Goal: Transaction & Acquisition: Purchase product/service

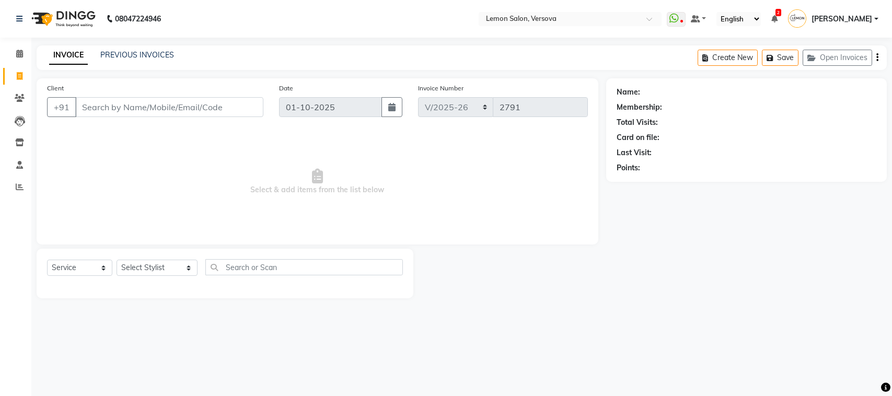
select select "564"
select select "service"
click at [0, 50] on li "Calendar" at bounding box center [15, 54] width 31 height 22
click at [3, 49] on link "Calendar" at bounding box center [15, 53] width 25 height 17
click at [10, 49] on span at bounding box center [19, 54] width 18 height 12
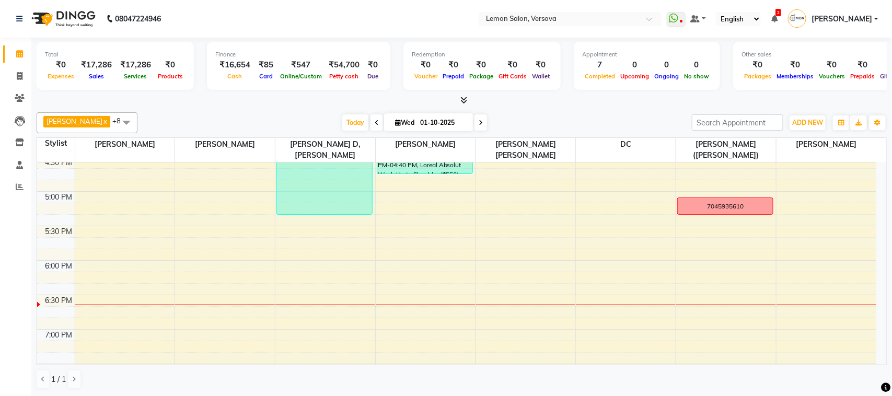
scroll to position [536, 0]
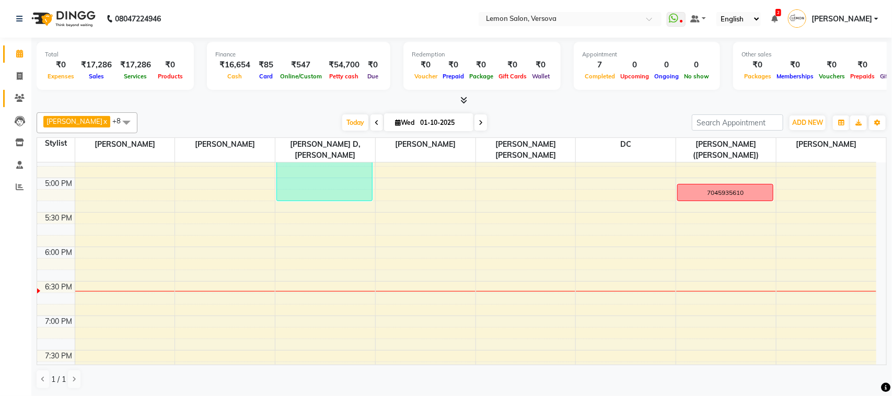
click at [6, 97] on link "Clients" at bounding box center [15, 98] width 25 height 17
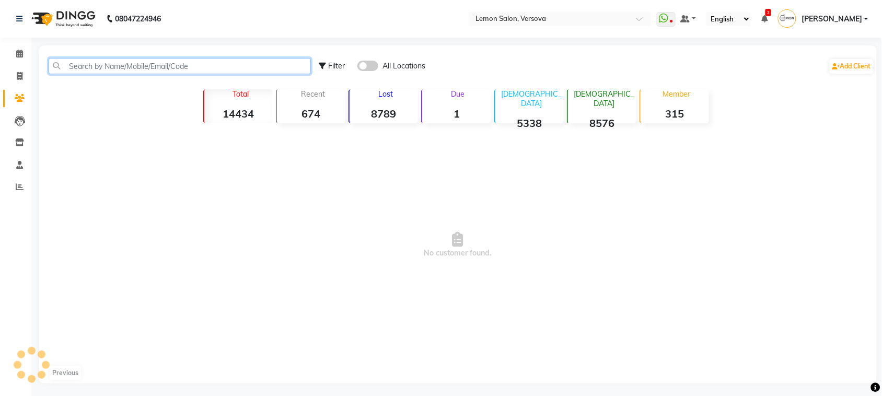
click at [153, 67] on input "text" at bounding box center [180, 66] width 262 height 16
type input "7087654342"
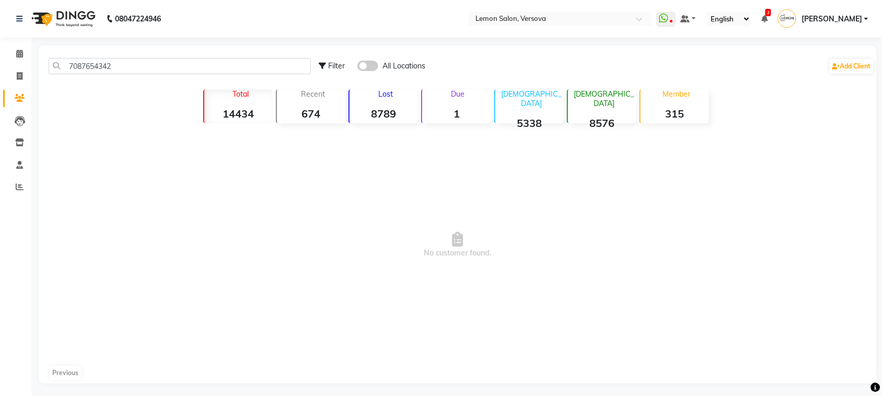
click at [368, 65] on span at bounding box center [367, 66] width 21 height 10
click at [357, 67] on input "checkbox" at bounding box center [357, 67] width 0 height 0
click at [367, 59] on div "Filter All Locations Add Client" at bounding box center [597, 66] width 556 height 33
click at [361, 66] on span at bounding box center [367, 66] width 21 height 10
click at [357, 67] on input "checkbox" at bounding box center [357, 67] width 0 height 0
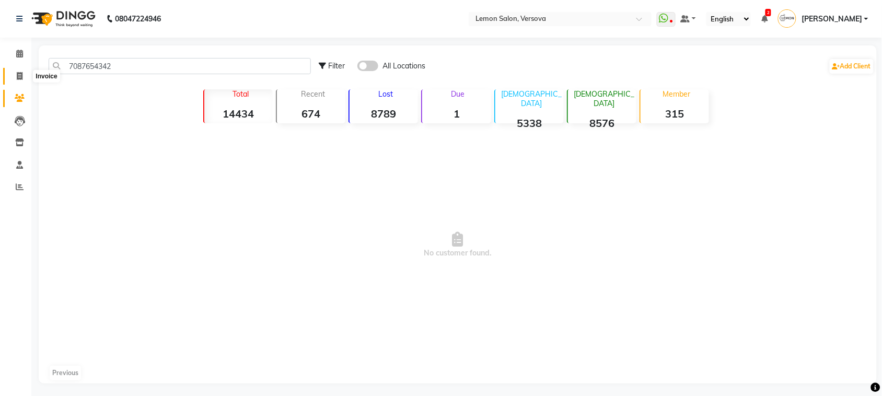
click at [10, 73] on span at bounding box center [19, 77] width 18 height 12
select select "564"
select select "service"
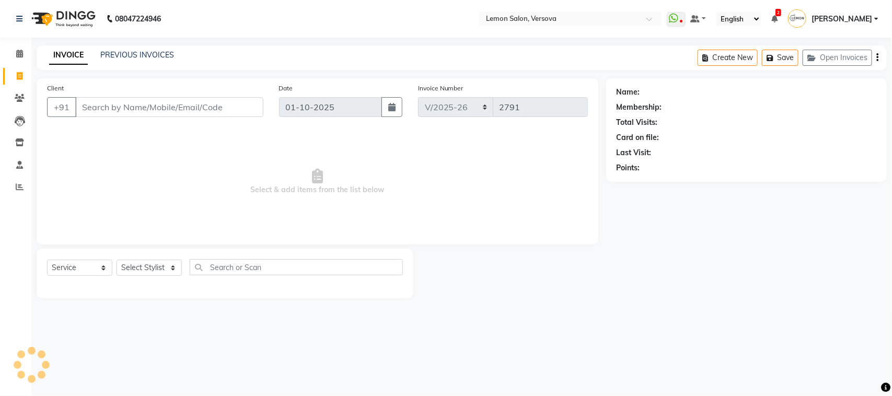
click at [174, 256] on div "Select Service Product Membership Package Voucher Prepaid Gift Card Select Styl…" at bounding box center [225, 274] width 377 height 50
click at [170, 271] on select "Select Stylist" at bounding box center [149, 268] width 65 height 16
click at [161, 269] on select "Select Stylist" at bounding box center [149, 268] width 65 height 16
click at [158, 259] on div "Select Service Product Membership Package Voucher Prepaid Gift Card Select Styl…" at bounding box center [225, 271] width 356 height 25
click at [157, 261] on select "Select Stylist [PERSON_NAME] [PERSON_NAME] DC [PERSON_NAME] [PERSON_NAME],[PERS…" at bounding box center [157, 268] width 81 height 16
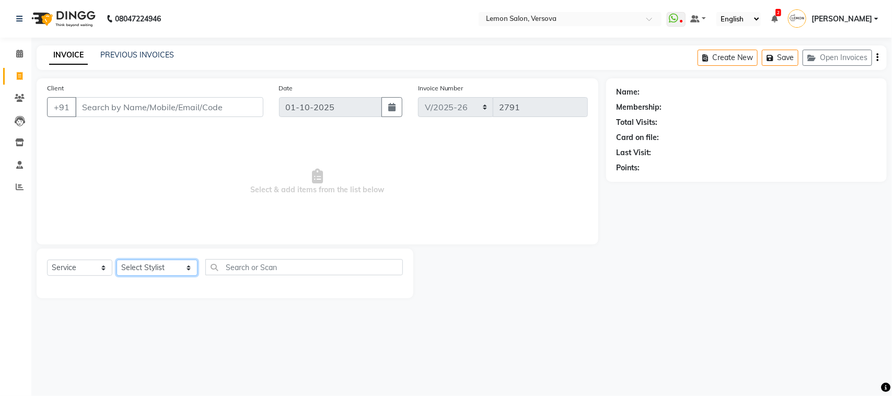
select select "7408"
click at [117, 260] on select "Select Stylist [PERSON_NAME] [PERSON_NAME] DC [PERSON_NAME] [PERSON_NAME],[PERS…" at bounding box center [157, 268] width 81 height 16
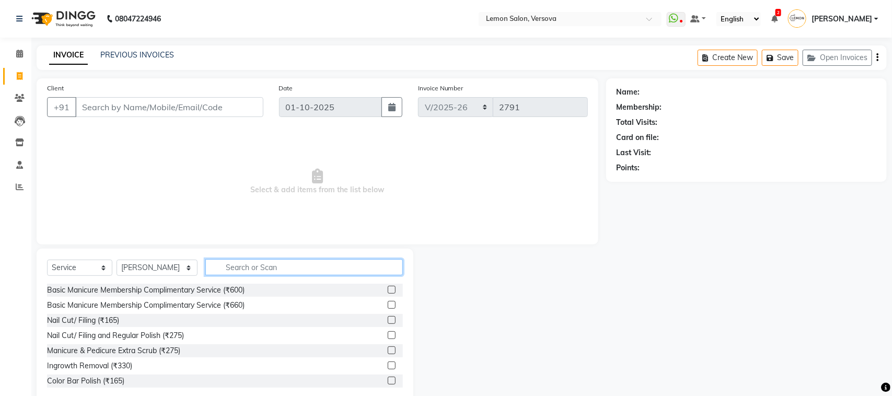
click at [260, 268] on input "text" at bounding box center [304, 267] width 198 height 16
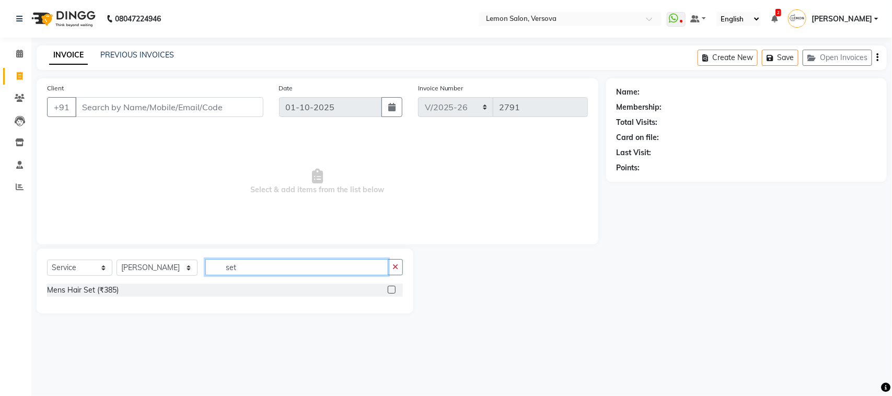
type input "set"
click at [17, 45] on link "Calendar" at bounding box center [15, 53] width 25 height 17
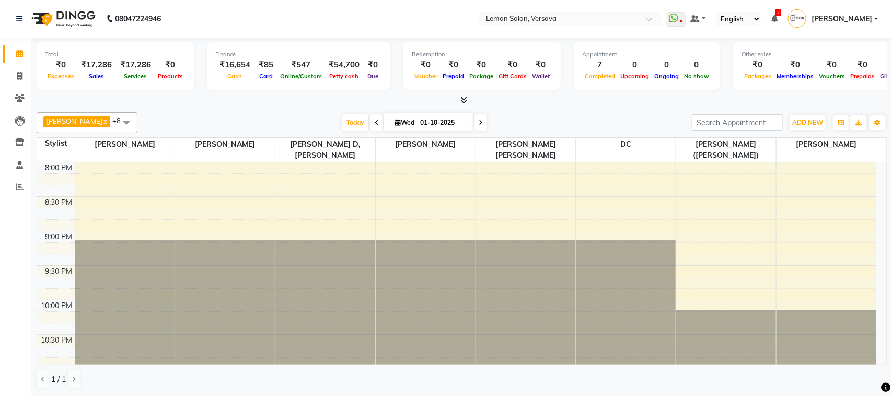
scroll to position [763, 0]
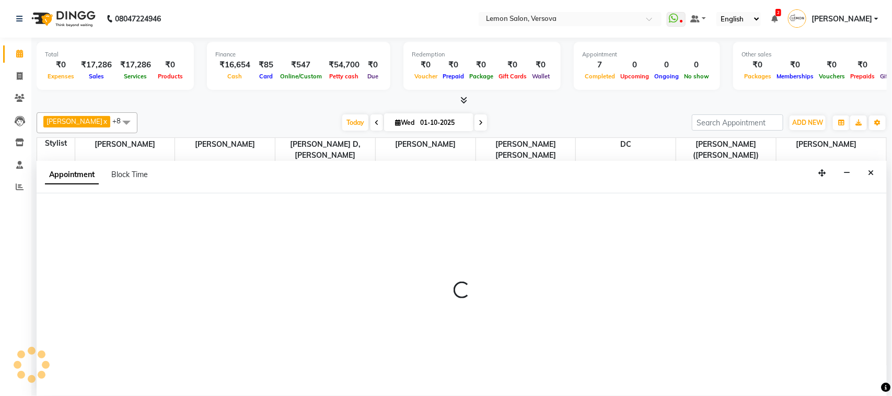
select select "7886"
select select "1230"
select select "tentative"
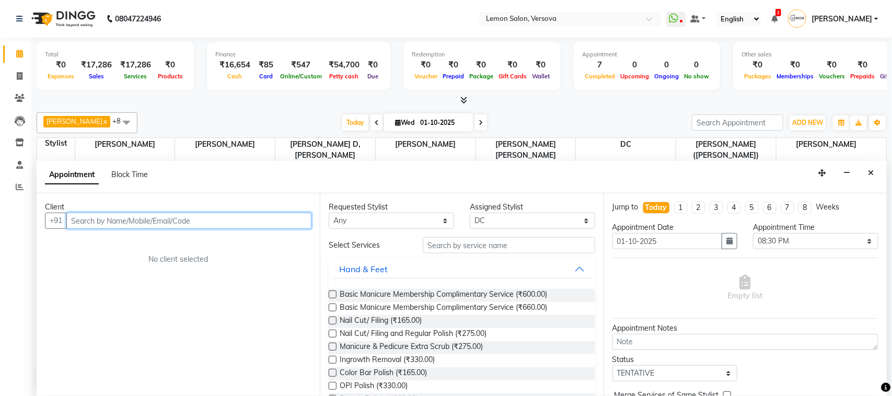
click at [132, 225] on input "text" at bounding box center [188, 221] width 245 height 16
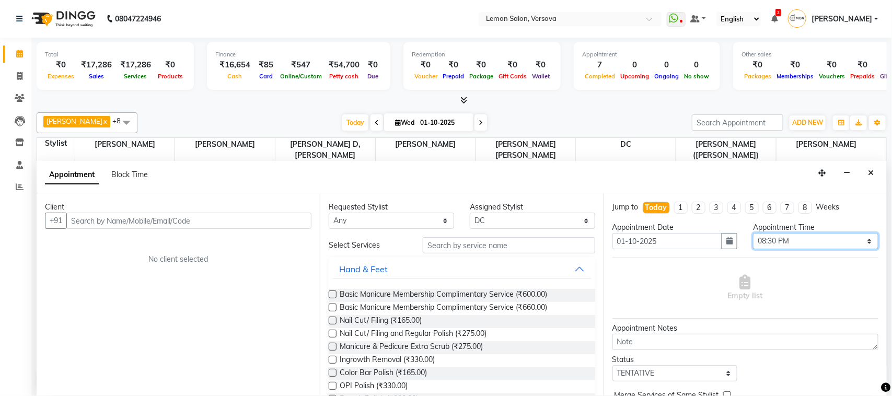
click at [780, 241] on select "Select 10:00 AM 10:15 AM 10:30 AM 10:45 AM 11:00 AM 11:15 AM 11:30 AM 11:45 AM …" at bounding box center [815, 241] width 125 height 16
click at [753, 234] on select "Select 10:00 AM 10:15 AM 10:30 AM 10:45 AM 11:00 AM 11:15 AM 11:30 AM 11:45 AM …" at bounding box center [815, 241] width 125 height 16
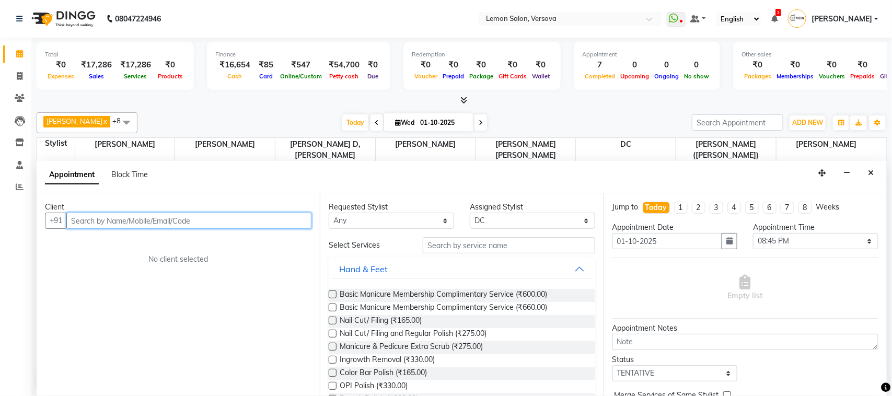
click at [267, 220] on input "text" at bounding box center [188, 221] width 245 height 16
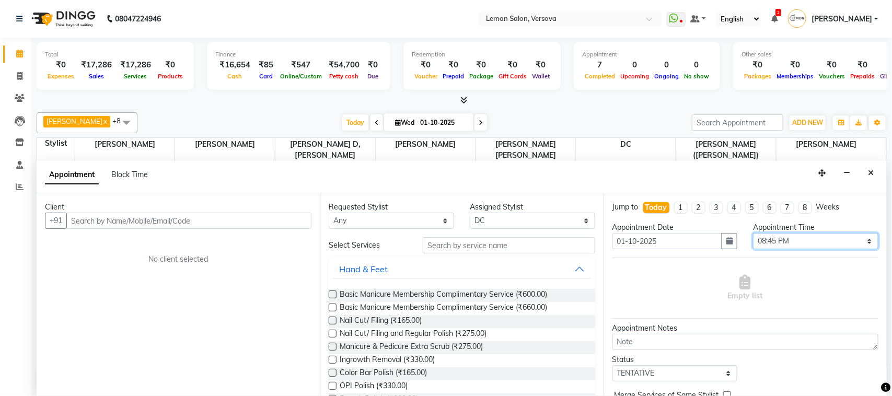
drag, startPoint x: 822, startPoint y: 245, endPoint x: 826, endPoint y: 234, distance: 11.3
click at [822, 245] on select "Select 10:00 AM 10:15 AM 10:30 AM 10:45 AM 11:00 AM 11:15 AM 11:30 AM 11:45 AM …" at bounding box center [815, 241] width 125 height 16
select select "1260"
click at [753, 234] on select "Select 10:00 AM 10:15 AM 10:30 AM 10:45 AM 11:00 AM 11:15 AM 11:30 AM 11:45 AM …" at bounding box center [815, 241] width 125 height 16
click at [264, 234] on div "Client +91 No client selected" at bounding box center [178, 294] width 283 height 203
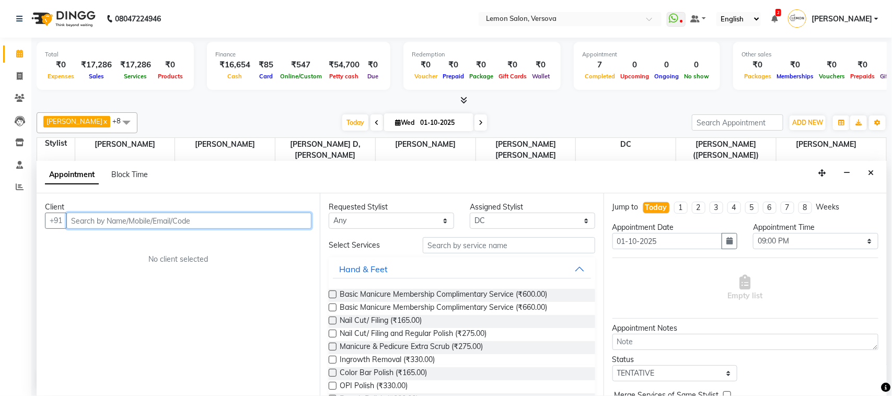
click at [269, 217] on input "text" at bounding box center [188, 221] width 245 height 16
type input "7719922223"
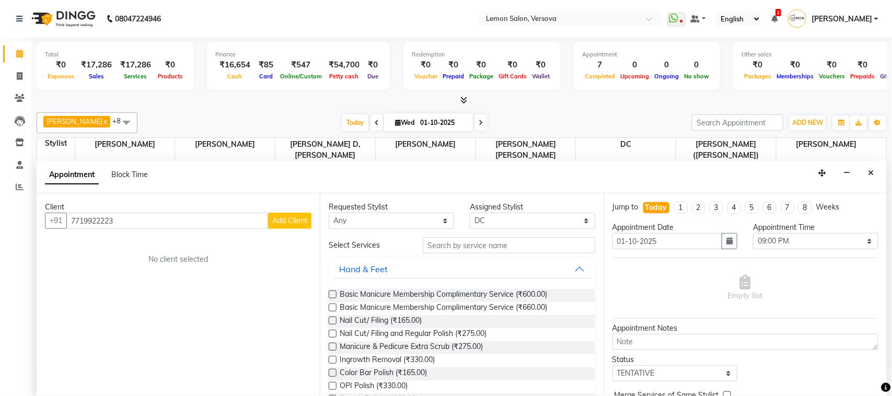
click at [306, 224] on span "Add Client" at bounding box center [289, 220] width 35 height 9
select select "22"
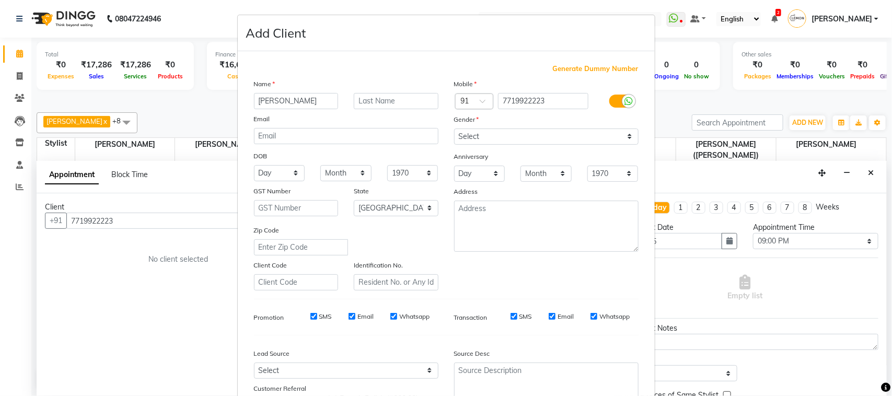
type input "[PERSON_NAME]"
click at [485, 131] on select "Select [DEMOGRAPHIC_DATA] [DEMOGRAPHIC_DATA] Other Prefer Not To Say" at bounding box center [546, 137] width 184 height 16
select select "[DEMOGRAPHIC_DATA]"
click at [454, 129] on select "Select [DEMOGRAPHIC_DATA] [DEMOGRAPHIC_DATA] Other Prefer Not To Say" at bounding box center [546, 137] width 184 height 16
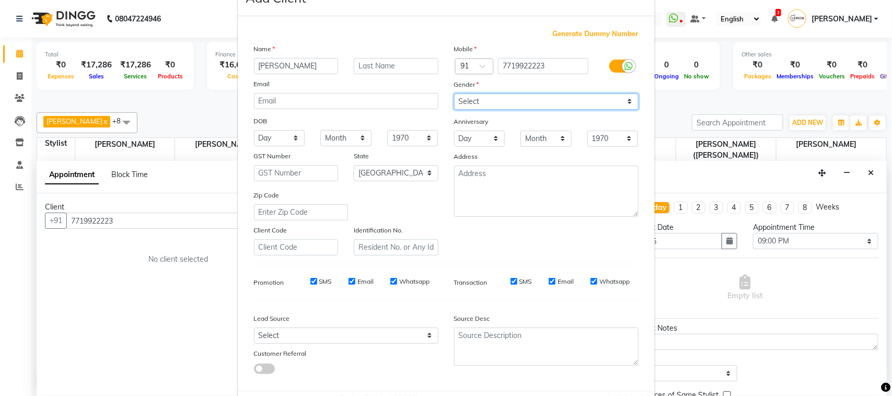
scroll to position [82, 0]
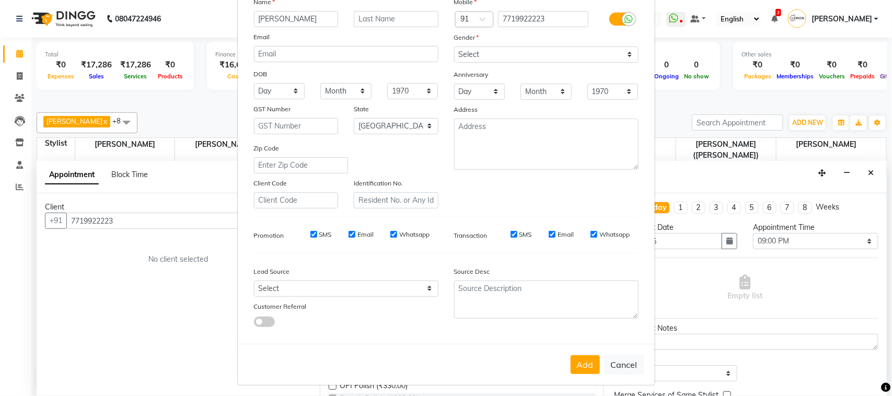
click at [596, 360] on div "Add Cancel" at bounding box center [446, 364] width 417 height 41
click at [573, 361] on button "Add" at bounding box center [585, 364] width 29 height 19
select select
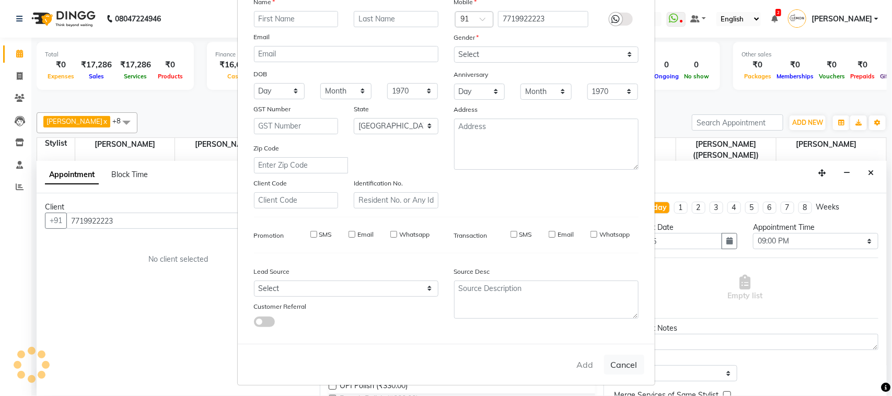
select select "null"
select select
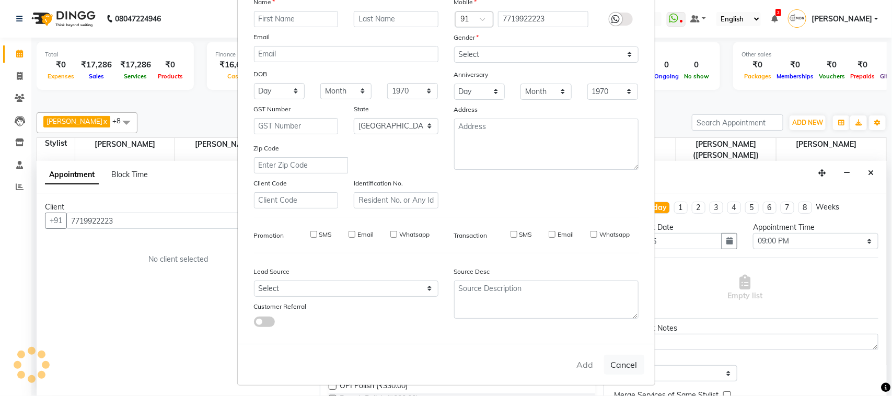
checkbox input "false"
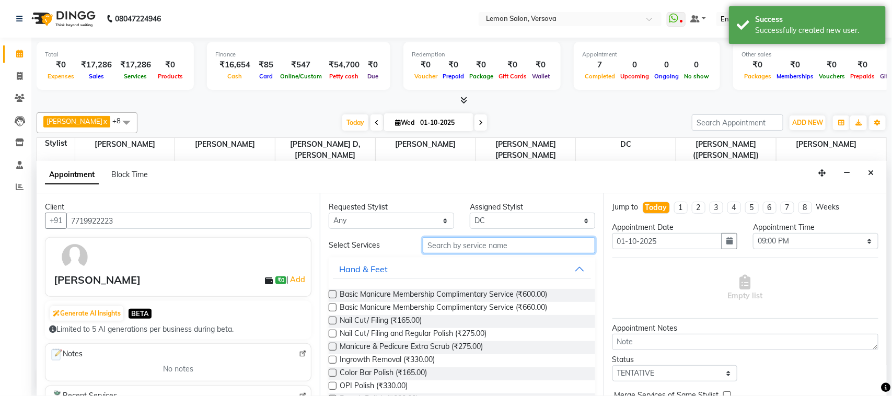
click at [443, 244] on input "text" at bounding box center [509, 245] width 172 height 16
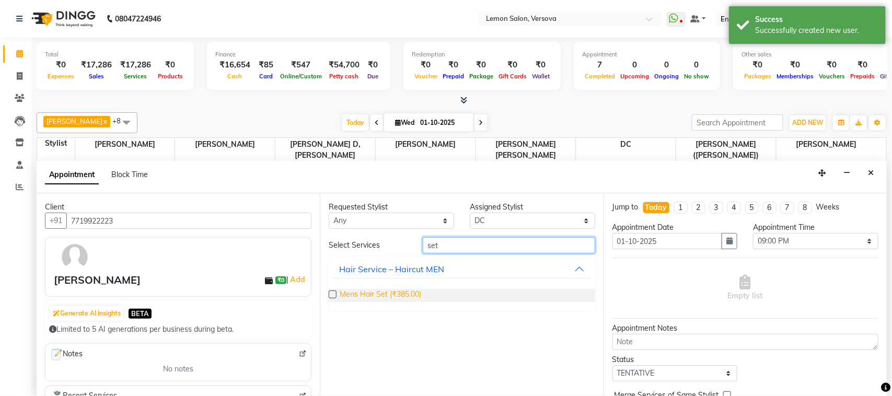
type input "set"
drag, startPoint x: 390, startPoint y: 294, endPoint x: 565, endPoint y: 275, distance: 176.0
click at [392, 294] on span "Mens Hair Set (₹385.00)" at bounding box center [381, 295] width 82 height 13
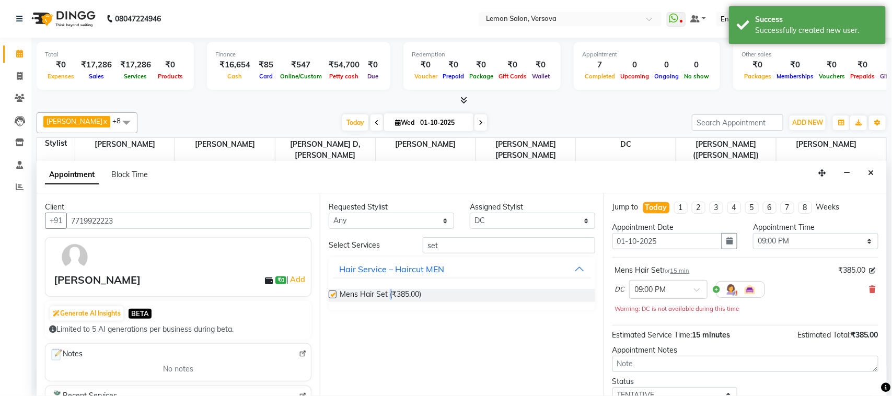
checkbox input "false"
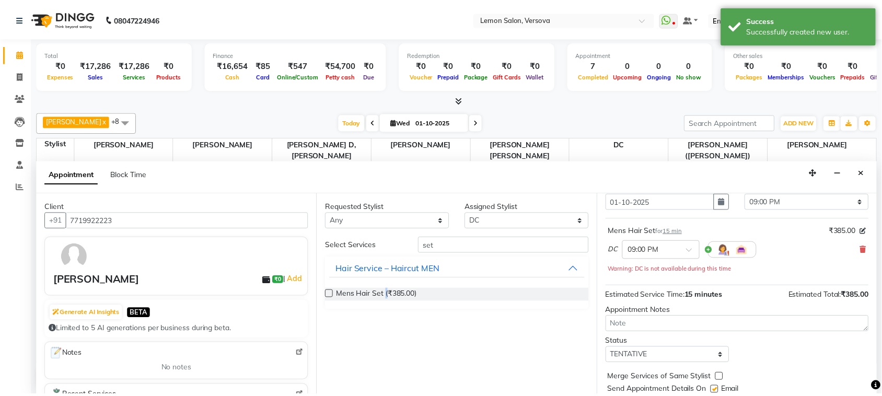
scroll to position [74, 0]
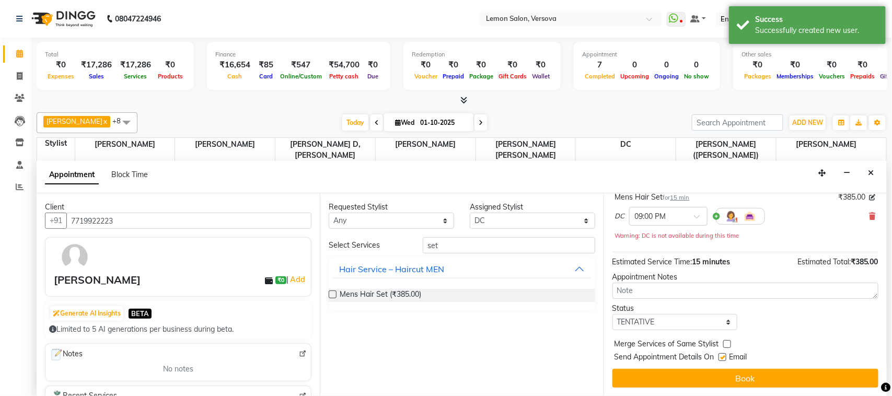
click at [722, 358] on label at bounding box center [723, 357] width 8 height 8
click at [722, 358] on input "checkbox" at bounding box center [722, 358] width 7 height 7
checkbox input "false"
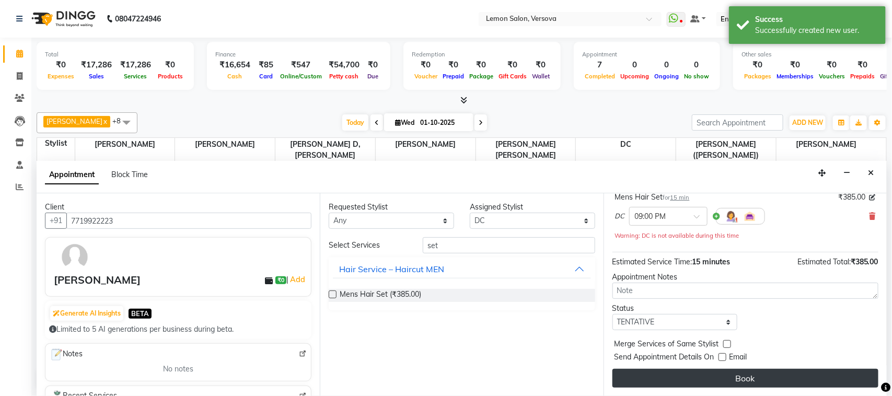
click at [730, 385] on button "Book" at bounding box center [746, 378] width 266 height 19
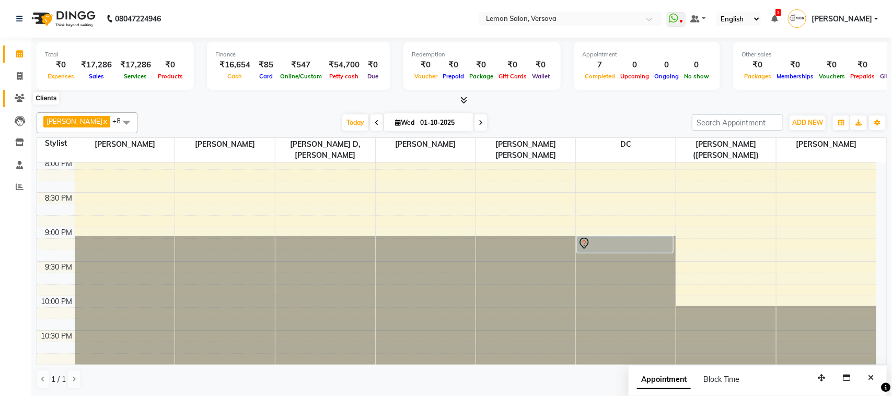
click at [11, 103] on span at bounding box center [19, 99] width 18 height 12
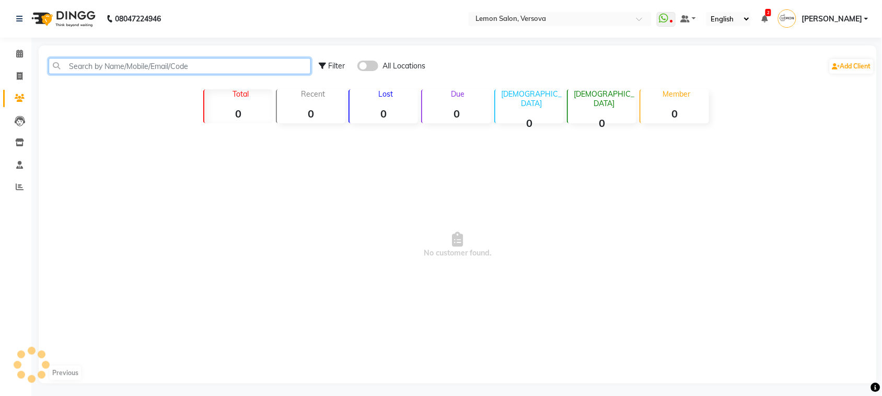
click at [79, 72] on input "text" at bounding box center [180, 66] width 262 height 16
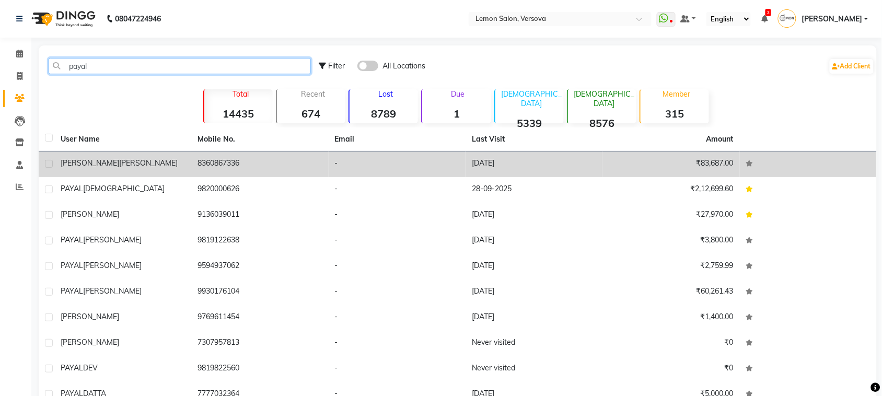
type input "payal"
click at [175, 158] on div "[PERSON_NAME]" at bounding box center [123, 163] width 124 height 11
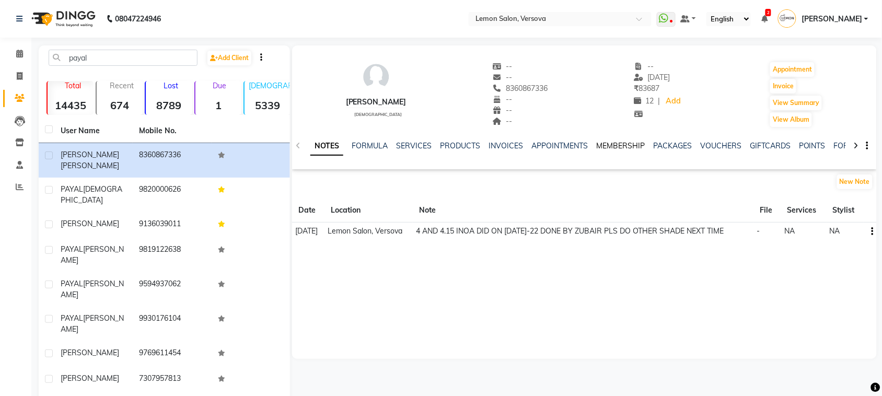
click at [618, 143] on link "MEMBERSHIP" at bounding box center [620, 145] width 49 height 9
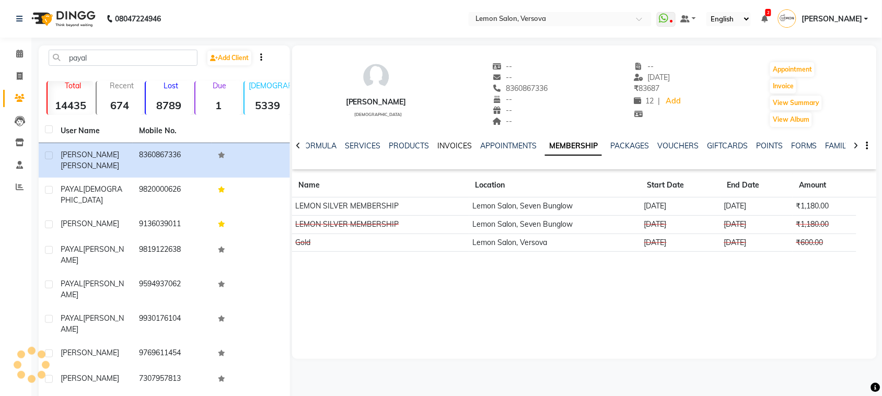
click at [464, 146] on link "INVOICES" at bounding box center [454, 145] width 34 height 9
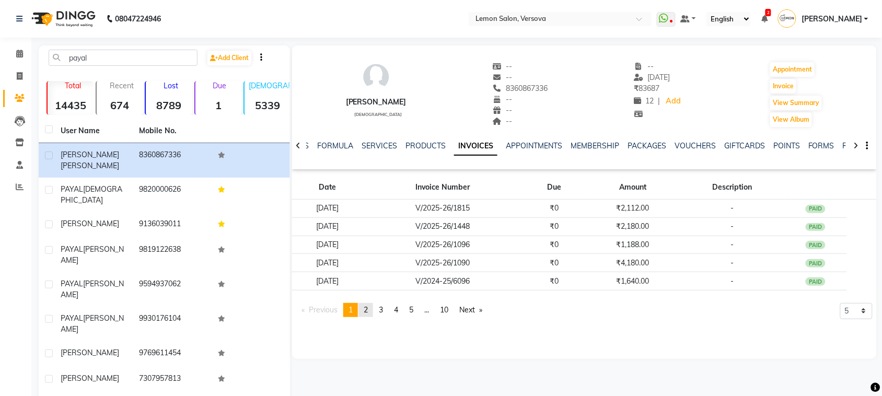
click at [367, 307] on span "2" at bounding box center [366, 309] width 4 height 9
click at [392, 309] on link "page 4" at bounding box center [396, 310] width 15 height 14
click at [383, 307] on span "3" at bounding box center [381, 309] width 4 height 9
click at [568, 140] on div "NOTES FORMULA SERVICES PRODUCTS INVOICES APPOINTMENTS MEMBERSHIP PACKAGES VOUCH…" at bounding box center [584, 146] width 585 height 36
click at [571, 143] on link "MEMBERSHIP" at bounding box center [595, 145] width 49 height 9
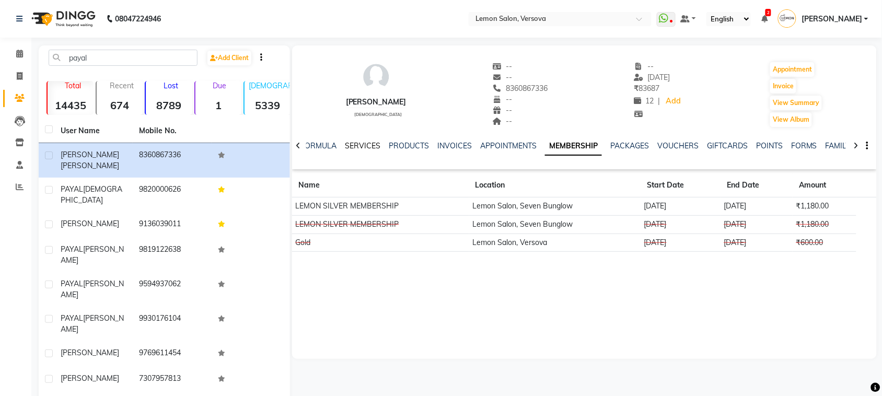
click at [364, 147] on link "SERVICES" at bounding box center [363, 145] width 36 height 9
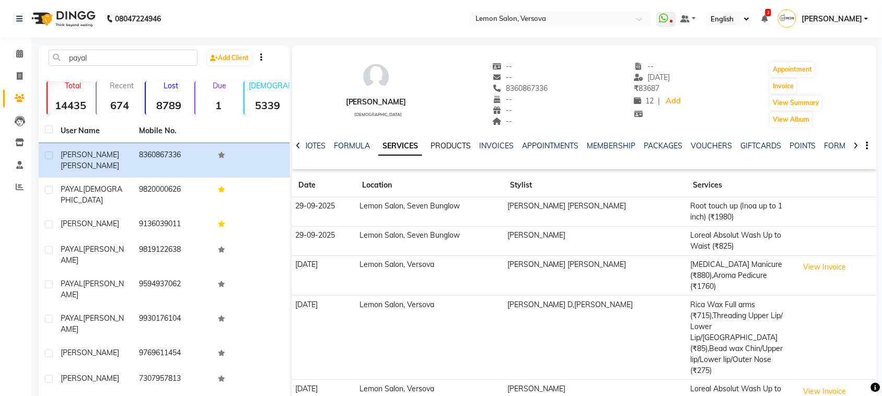
click at [431, 142] on link "PRODUCTS" at bounding box center [451, 145] width 40 height 9
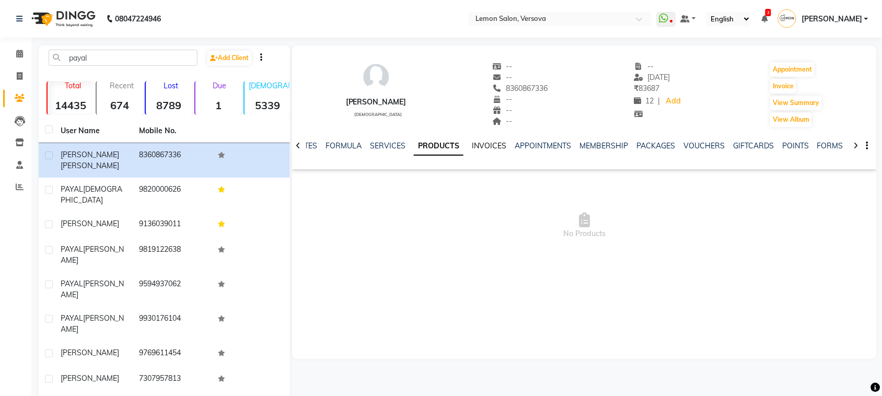
click at [483, 149] on link "INVOICES" at bounding box center [489, 145] width 34 height 9
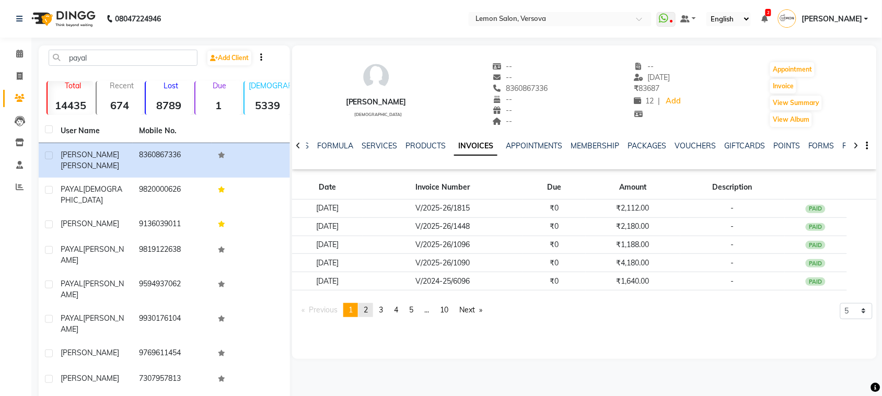
click at [366, 310] on span "2" at bounding box center [366, 309] width 4 height 9
click at [383, 312] on span "3" at bounding box center [381, 309] width 4 height 9
click at [363, 309] on link "page 2" at bounding box center [366, 310] width 15 height 14
click at [351, 308] on span "1" at bounding box center [351, 309] width 4 height 9
click at [592, 147] on link "MEMBERSHIP" at bounding box center [595, 145] width 49 height 9
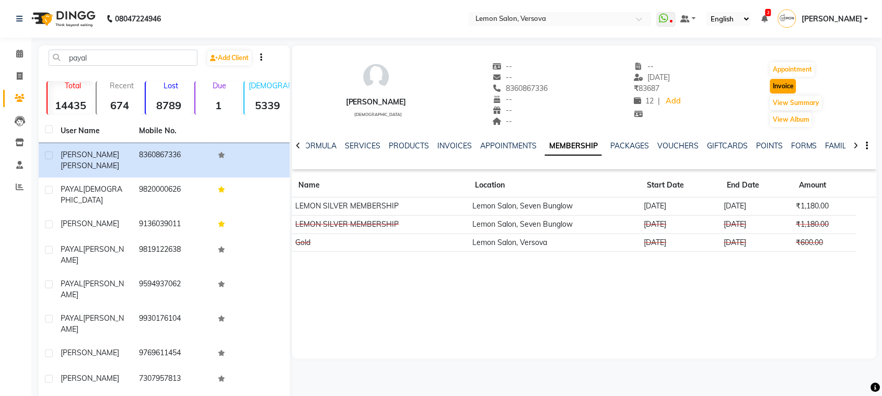
click at [780, 88] on button "Invoice" at bounding box center [783, 86] width 26 height 15
select select "564"
select select "service"
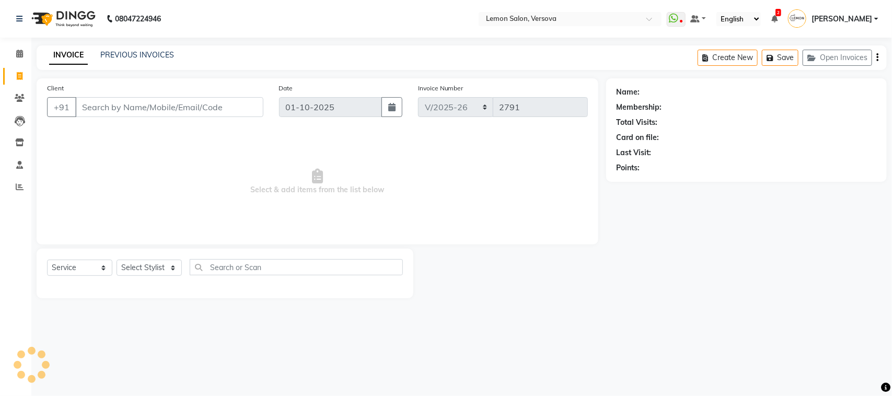
click at [167, 258] on div "Select Service Product Membership Package Voucher Prepaid Gift Card Select Styl…" at bounding box center [225, 274] width 377 height 50
type input "8360867336"
click at [176, 271] on select "Select Stylist [PERSON_NAME] [PERSON_NAME] DC [PERSON_NAME] [PERSON_NAME],[PERS…" at bounding box center [157, 268] width 81 height 16
select select "1: Object"
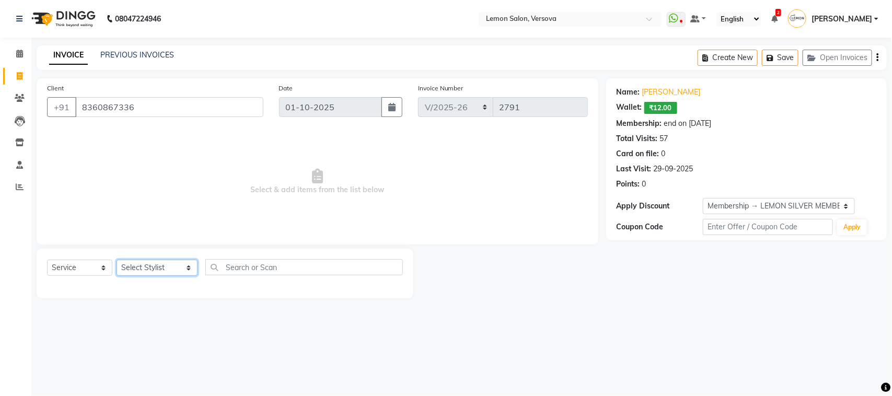
select select "27665"
click at [117, 260] on select "Select Stylist [PERSON_NAME] [PERSON_NAME] DC [PERSON_NAME] [PERSON_NAME],[PERS…" at bounding box center [157, 268] width 81 height 16
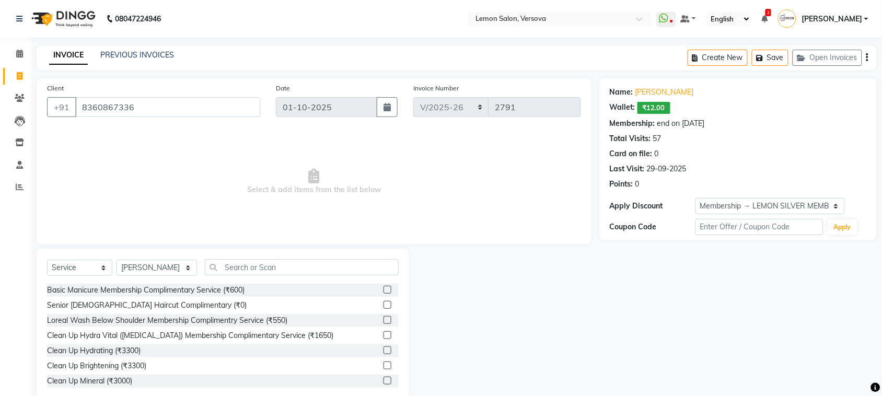
click at [293, 278] on div "Select Service Product Membership Package Voucher Prepaid Gift Card Select Styl…" at bounding box center [223, 271] width 352 height 25
click at [288, 267] on input "text" at bounding box center [302, 267] width 194 height 16
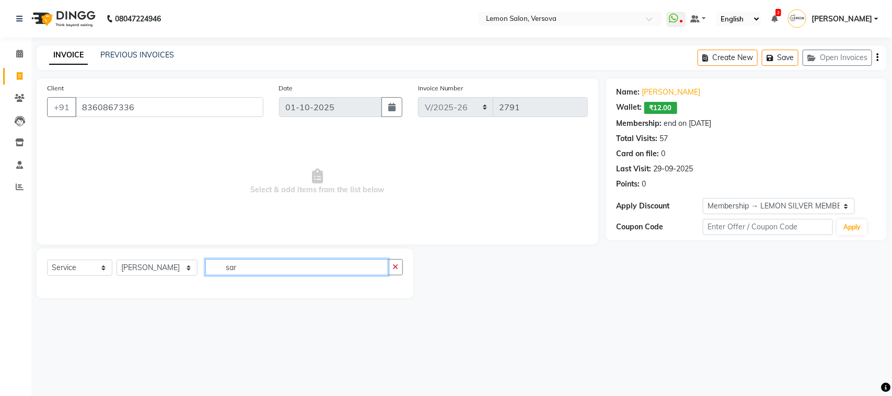
click at [224, 275] on input "sar" at bounding box center [296, 267] width 183 height 16
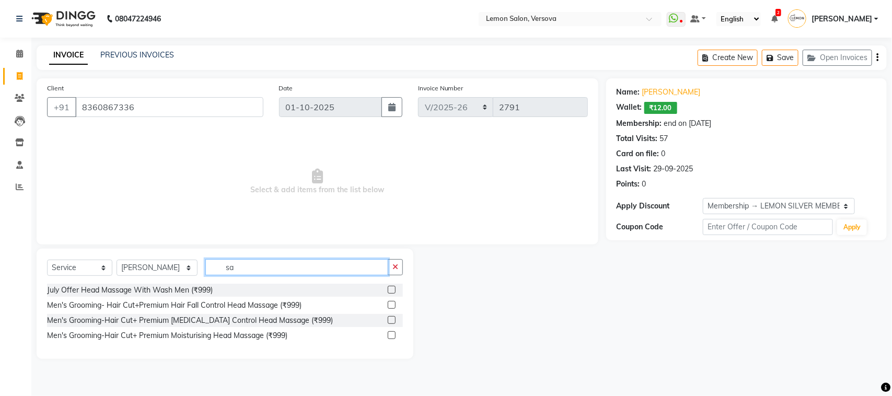
type input "sa"
click at [176, 275] on select "Select Stylist [PERSON_NAME] [PERSON_NAME] DC [PERSON_NAME] [PERSON_NAME],[PERS…" at bounding box center [157, 268] width 81 height 16
select select "7886"
click at [117, 260] on select "Select Stylist [PERSON_NAME] [PERSON_NAME] DC [PERSON_NAME] [PERSON_NAME],[PERS…" at bounding box center [157, 268] width 81 height 16
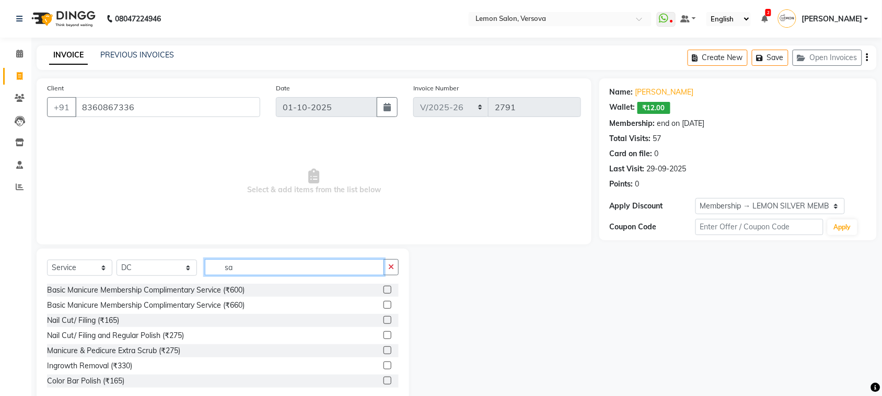
click at [289, 261] on input "sa" at bounding box center [294, 267] width 179 height 16
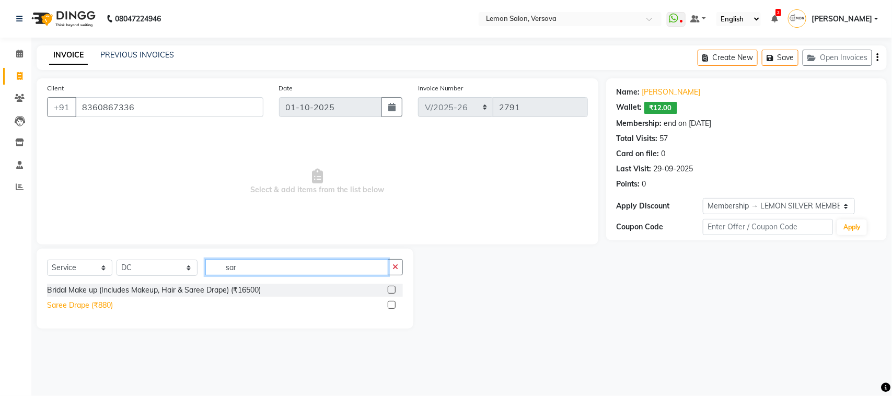
type input "sar"
click at [91, 303] on div "Saree Drape (₹880)" at bounding box center [80, 305] width 66 height 11
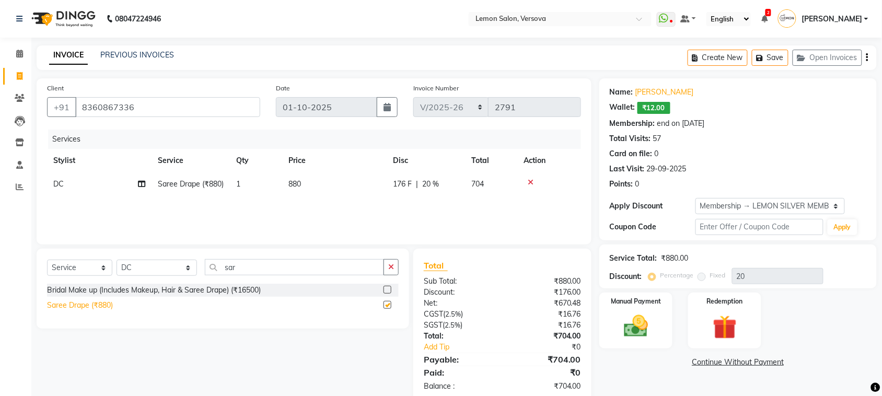
checkbox input "false"
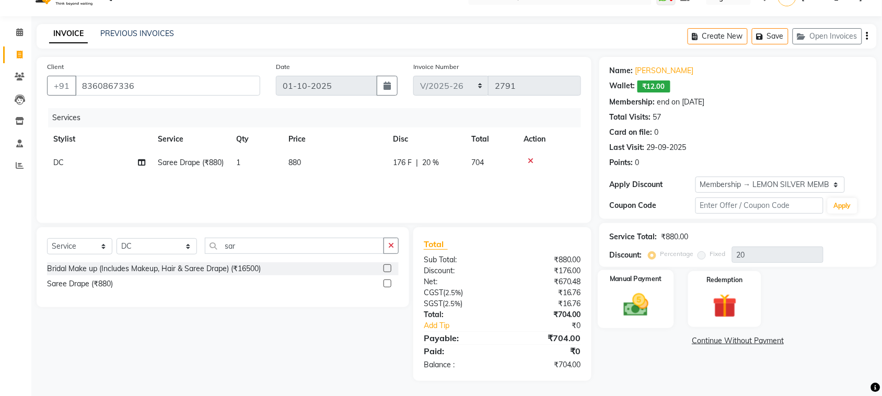
click at [623, 297] on img at bounding box center [636, 305] width 41 height 29
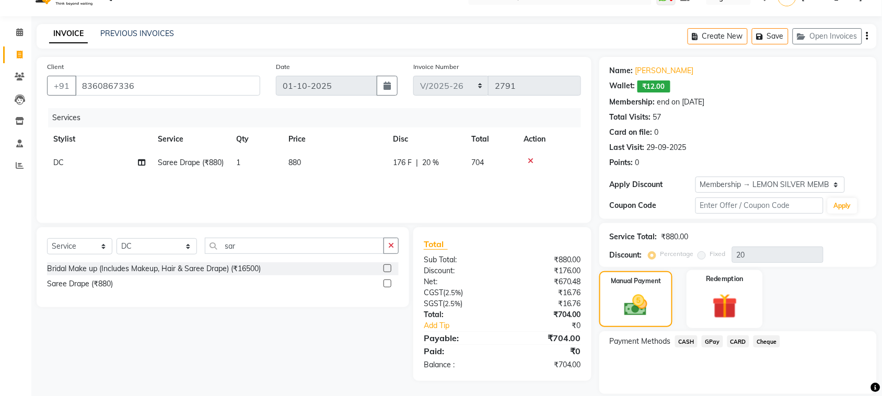
scroll to position [56, 0]
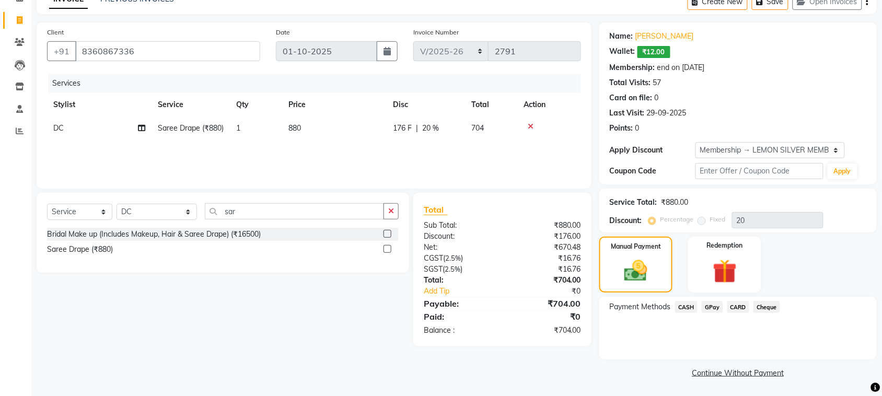
click at [720, 307] on span "GPay" at bounding box center [712, 307] width 21 height 12
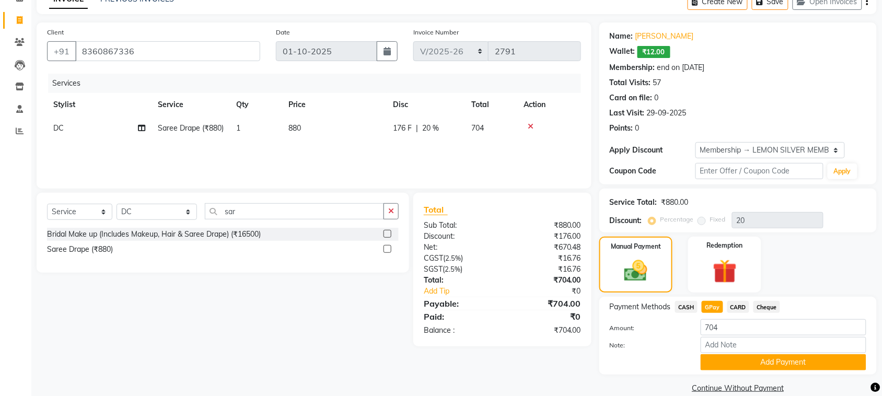
click at [67, 117] on td "DC" at bounding box center [99, 129] width 105 height 24
select select "7886"
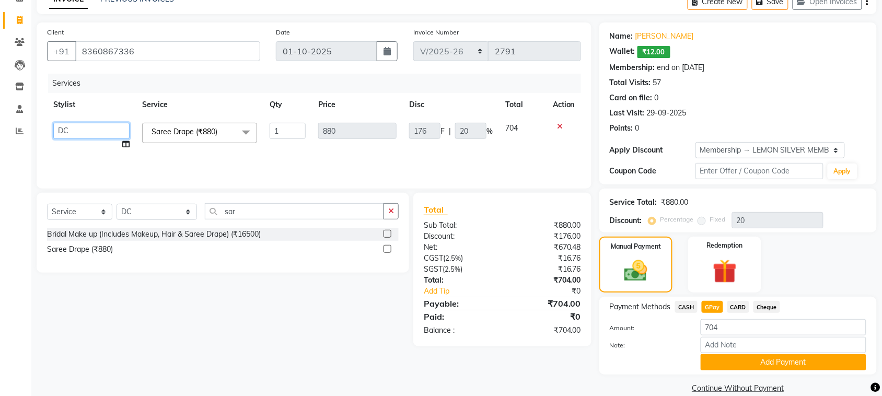
click at [113, 134] on select "[PERSON_NAME] [PERSON_NAME] DC [PERSON_NAME] [PERSON_NAME],[PERSON_NAME] Kumar …" at bounding box center [91, 131] width 76 height 16
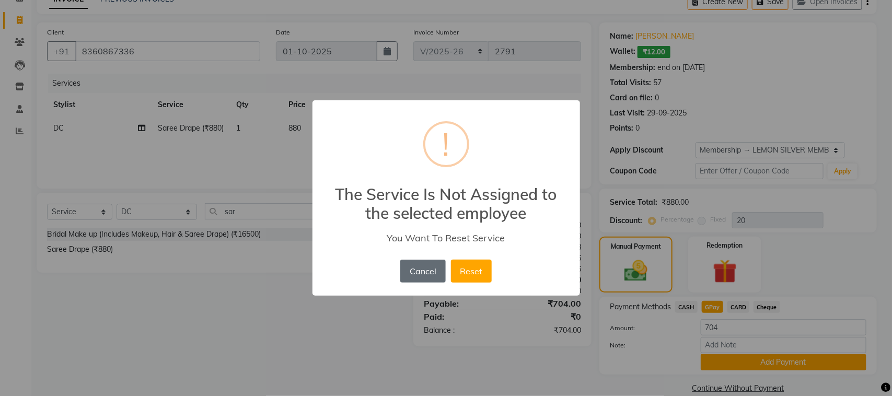
click at [413, 270] on button "Cancel" at bounding box center [422, 271] width 45 height 23
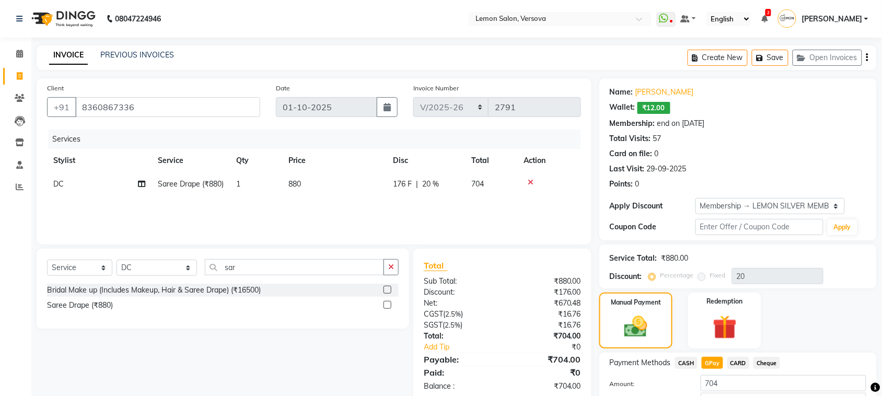
scroll to position [71, 0]
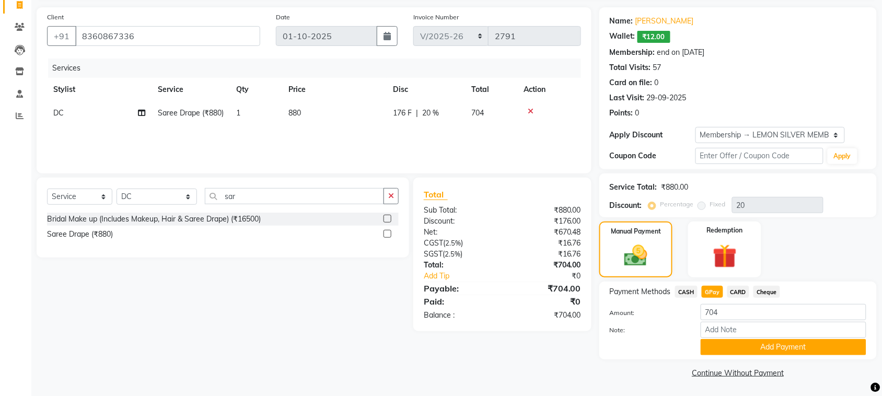
click at [87, 118] on td "DC" at bounding box center [99, 113] width 105 height 24
select select "7886"
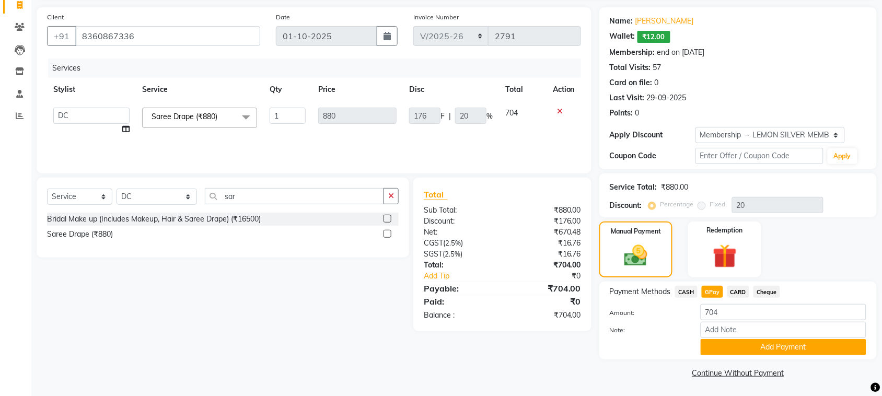
click at [87, 118] on select "[PERSON_NAME] [PERSON_NAME] DC [PERSON_NAME] [PERSON_NAME],[PERSON_NAME] Kumar …" at bounding box center [91, 116] width 76 height 16
click at [697, 354] on div "Add Payment" at bounding box center [783, 347] width 181 height 16
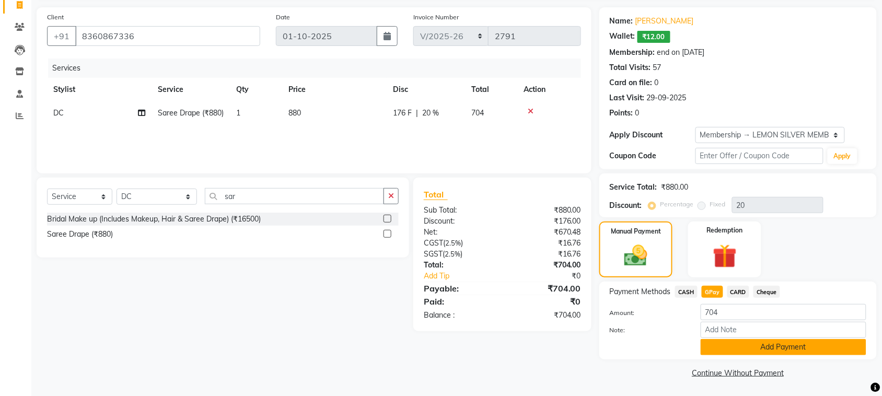
click at [741, 345] on button "Add Payment" at bounding box center [784, 347] width 166 height 16
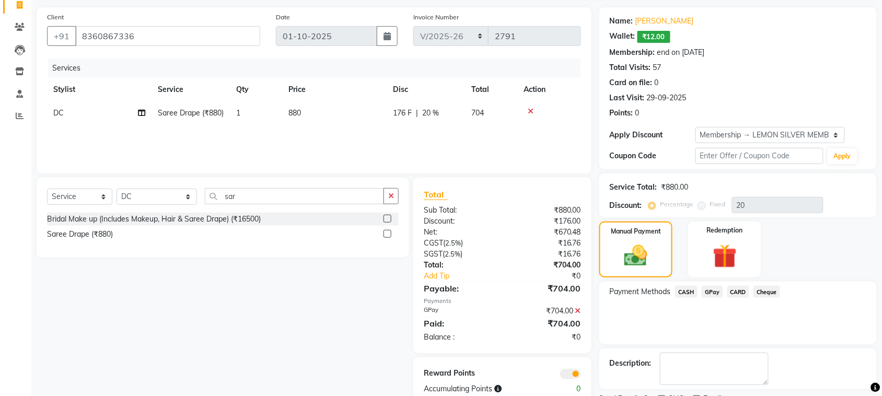
scroll to position [116, 0]
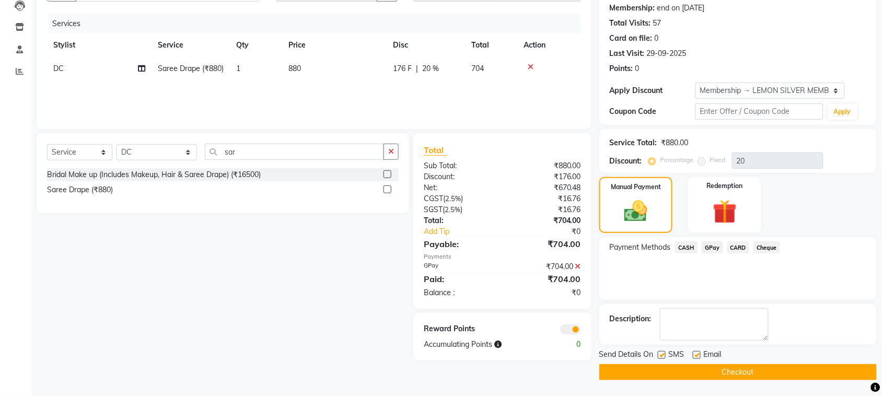
click at [664, 350] on div "SMS" at bounding box center [675, 355] width 35 height 13
click at [696, 355] on label at bounding box center [697, 355] width 8 height 8
click at [696, 355] on input "checkbox" at bounding box center [696, 355] width 7 height 7
checkbox input "false"
click at [656, 356] on div "Send Details On SMS Email" at bounding box center [738, 355] width 278 height 13
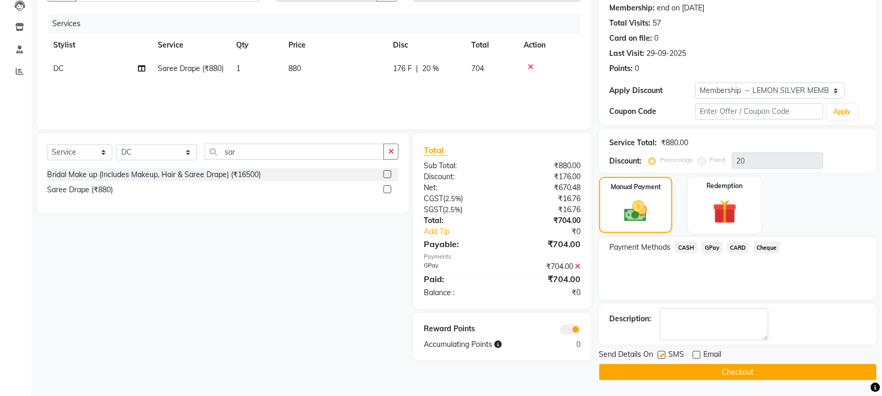
click at [660, 353] on label at bounding box center [662, 355] width 8 height 8
click at [660, 353] on input "checkbox" at bounding box center [661, 355] width 7 height 7
checkbox input "false"
drag, startPoint x: 652, startPoint y: 375, endPoint x: 82, endPoint y: 212, distance: 592.7
click at [82, 212] on div "Client [PHONE_NUMBER] Date [DATE] Invoice Number VER/2025-26 V/2025 V/[PHONE_NU…" at bounding box center [457, 172] width 856 height 418
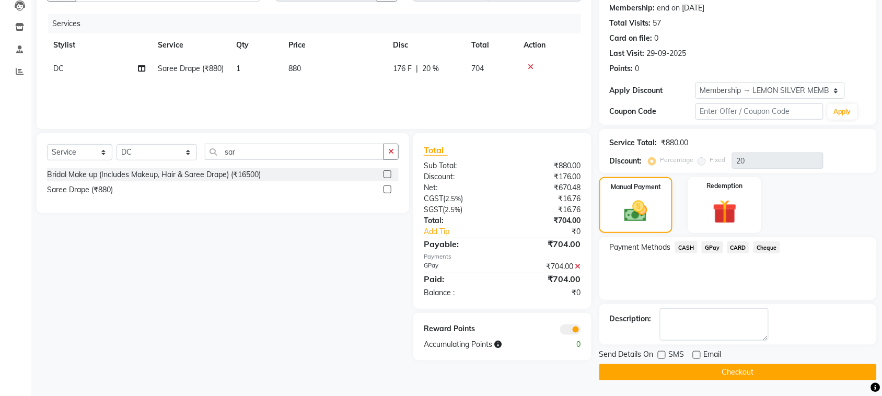
click at [576, 264] on icon at bounding box center [578, 266] width 6 height 7
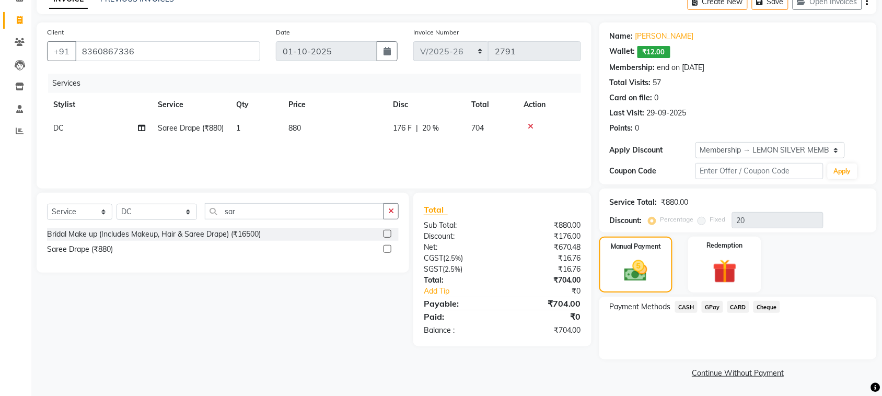
click at [710, 304] on span "GPay" at bounding box center [712, 307] width 21 height 12
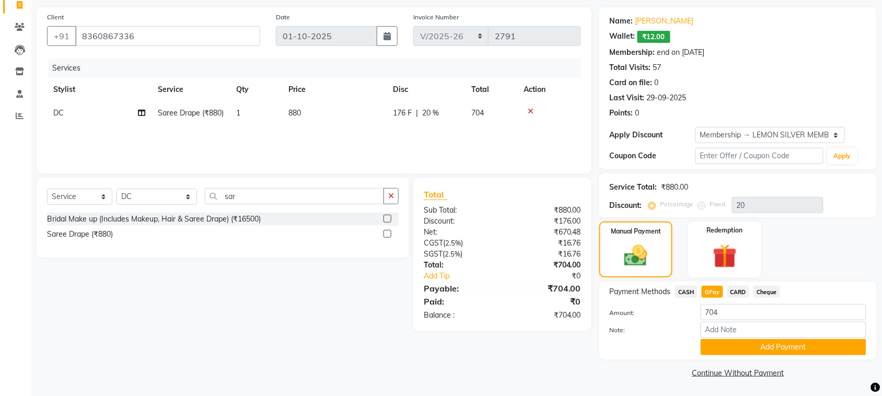
click at [732, 341] on button "Add Payment" at bounding box center [784, 347] width 166 height 16
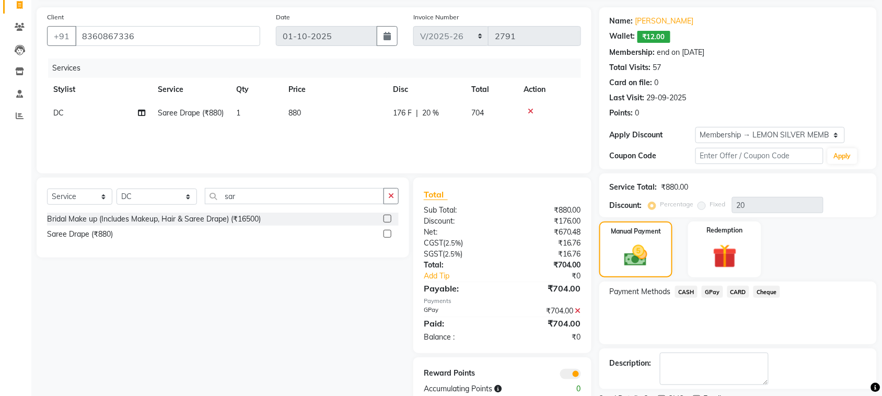
scroll to position [116, 0]
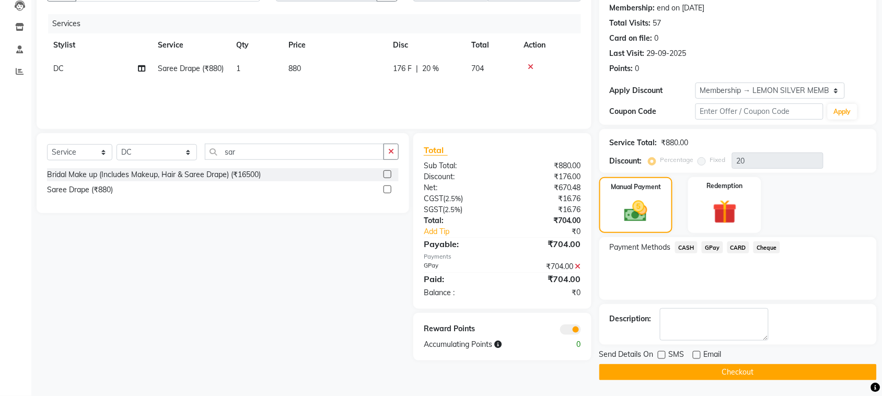
click at [661, 368] on button "Checkout" at bounding box center [738, 372] width 278 height 16
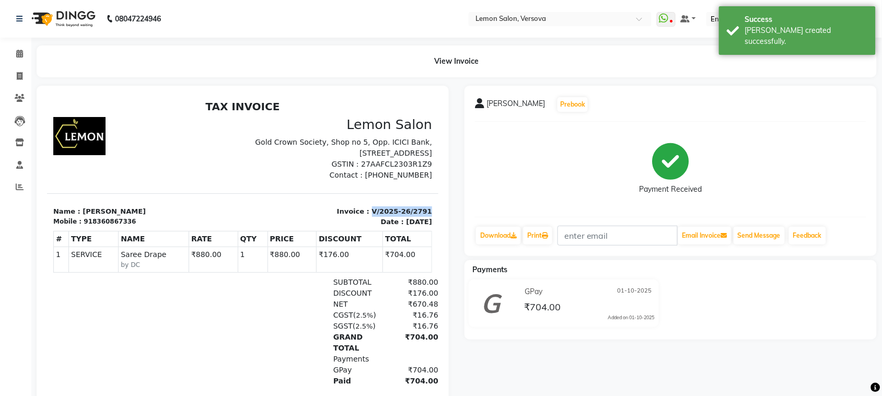
copy p "V/2025-26/2791"
drag, startPoint x: 361, startPoint y: 210, endPoint x: 442, endPoint y: 212, distance: 81.5
click at [438, 212] on html "TAX INVOICE Lemon Salon Gold Crown Society, Shop no 5, Opp. ICICI Bank, [STREET…" at bounding box center [242, 261] width 391 height 330
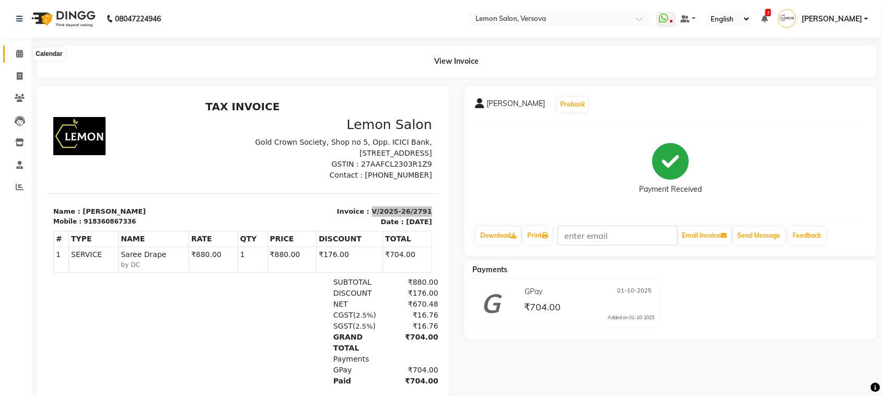
click at [25, 53] on span at bounding box center [19, 54] width 18 height 12
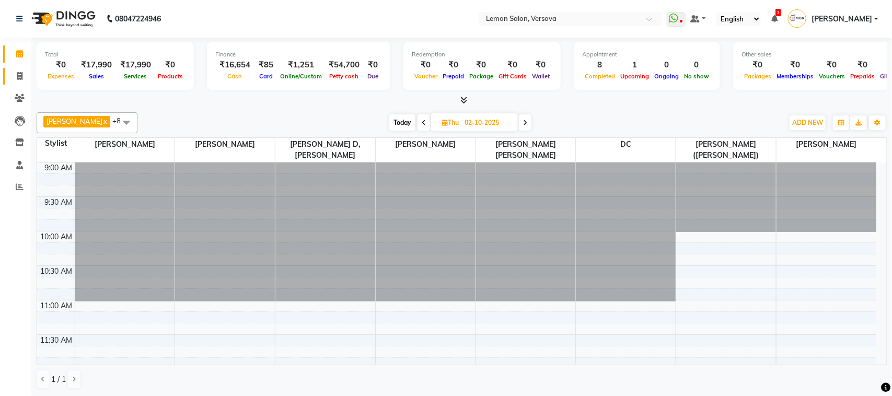
click at [21, 82] on link "Invoice" at bounding box center [15, 76] width 25 height 17
select select "564"
select select "service"
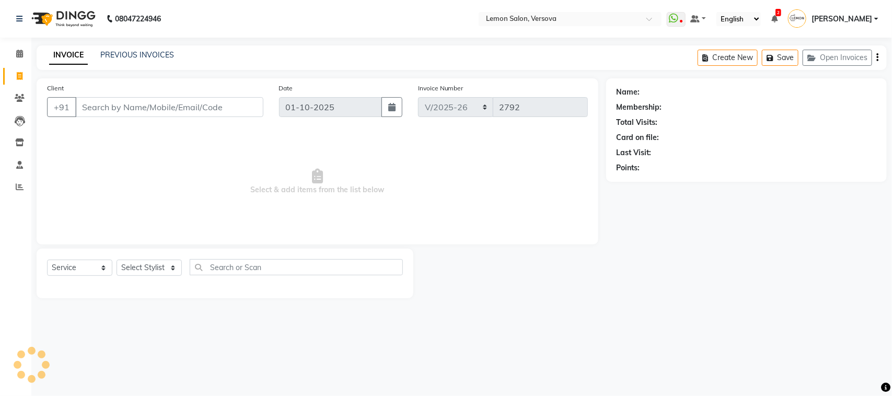
click at [105, 111] on input "Client" at bounding box center [169, 107] width 188 height 20
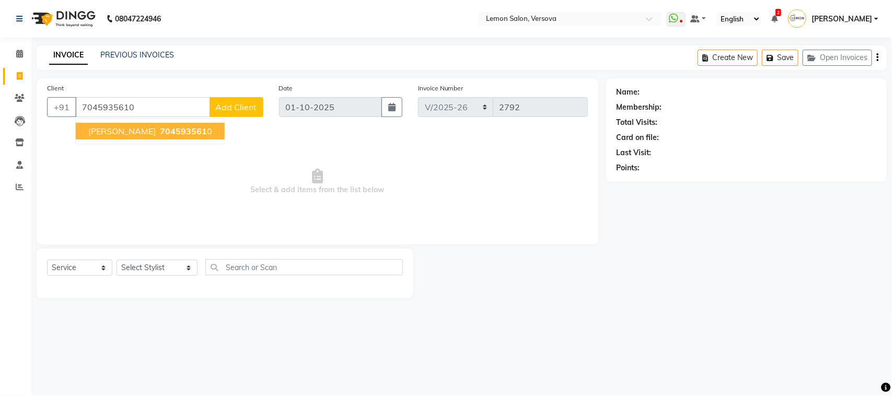
type input "7045935610"
select select "1: Object"
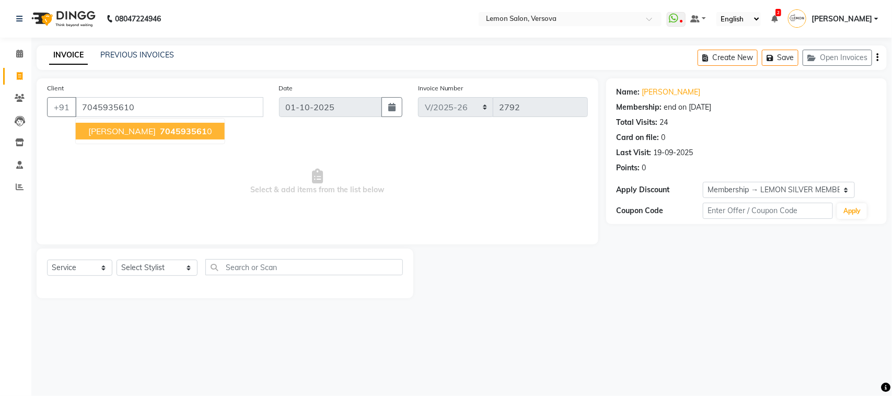
drag, startPoint x: 190, startPoint y: 126, endPoint x: 174, endPoint y: 171, distance: 47.3
click at [191, 126] on ngb-highlight "704593561 0" at bounding box center [185, 131] width 54 height 10
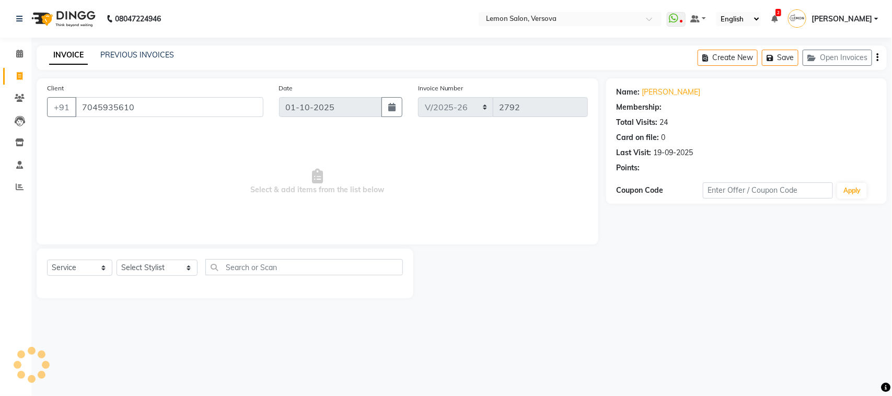
select select "1: Object"
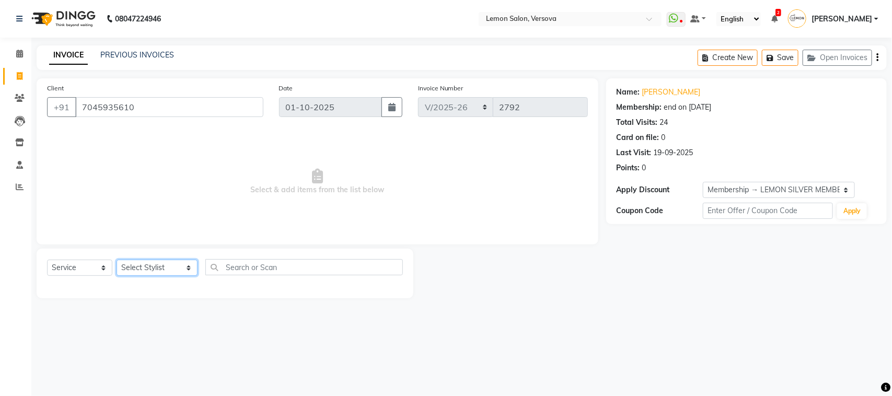
click at [154, 264] on select "Select Stylist [PERSON_NAME] [PERSON_NAME] DC [PERSON_NAME] [PERSON_NAME],[PERS…" at bounding box center [157, 268] width 81 height 16
select select "20640"
click at [117, 260] on select "Select Stylist [PERSON_NAME] [PERSON_NAME] DC [PERSON_NAME] [PERSON_NAME],[PERS…" at bounding box center [157, 268] width 81 height 16
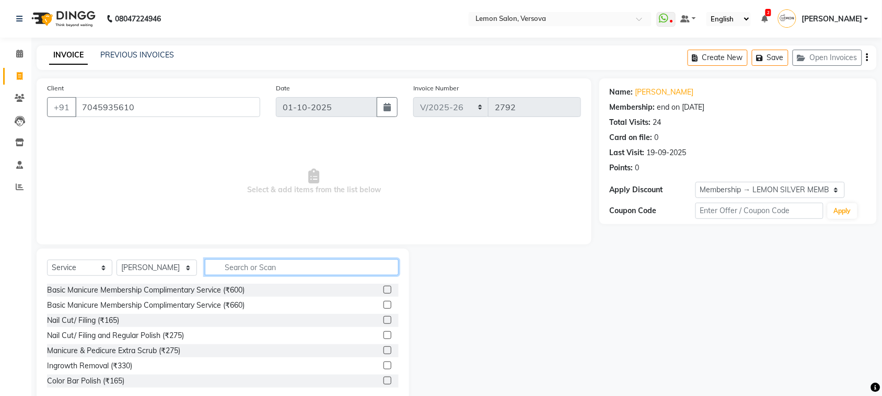
click at [246, 266] on input "text" at bounding box center [302, 267] width 194 height 16
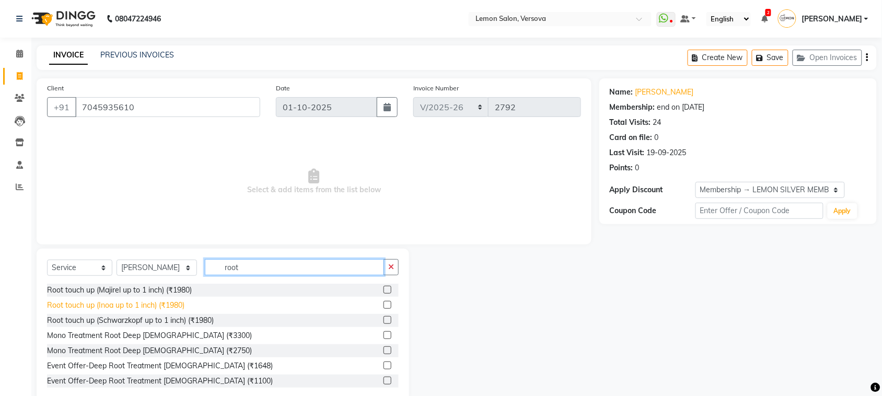
type input "root"
click at [123, 307] on div "Root touch up (Inoa up to 1 inch) (₹1980)" at bounding box center [115, 305] width 137 height 11
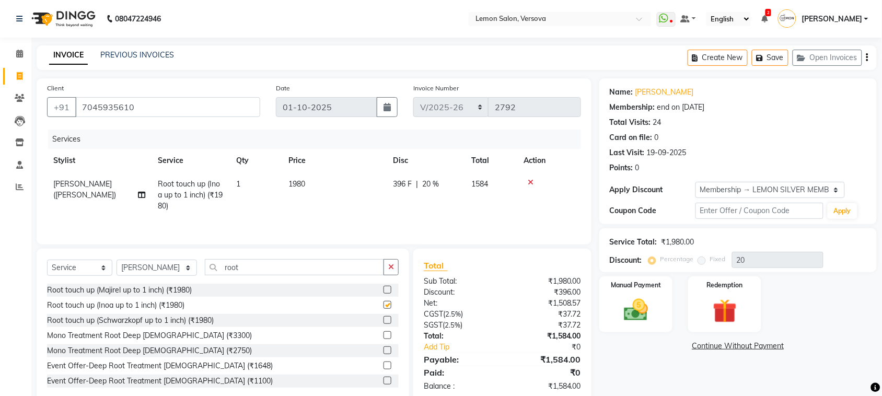
checkbox input "false"
click at [281, 275] on input "root" at bounding box center [294, 267] width 179 height 16
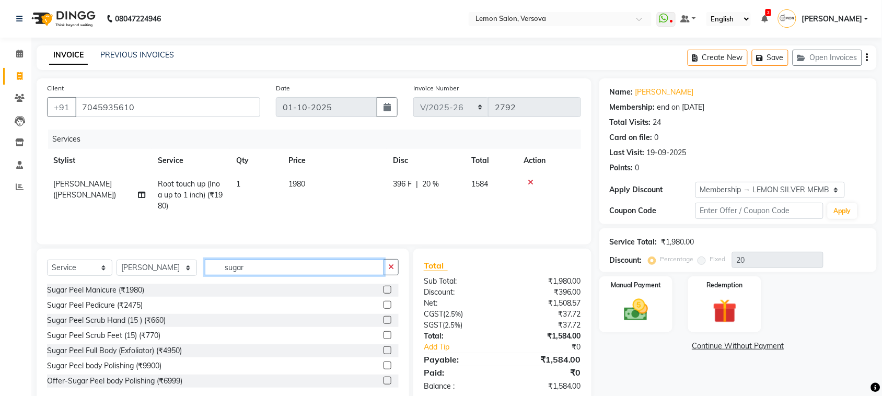
type input "sugar"
click at [129, 297] on div "Sugar Peel Manicure (₹1980)" at bounding box center [223, 290] width 352 height 13
drag, startPoint x: 129, startPoint y: 294, endPoint x: 134, endPoint y: 252, distance: 41.6
click at [130, 286] on div "Sugar Peel Manicure (₹1980)" at bounding box center [95, 290] width 97 height 11
checkbox input "false"
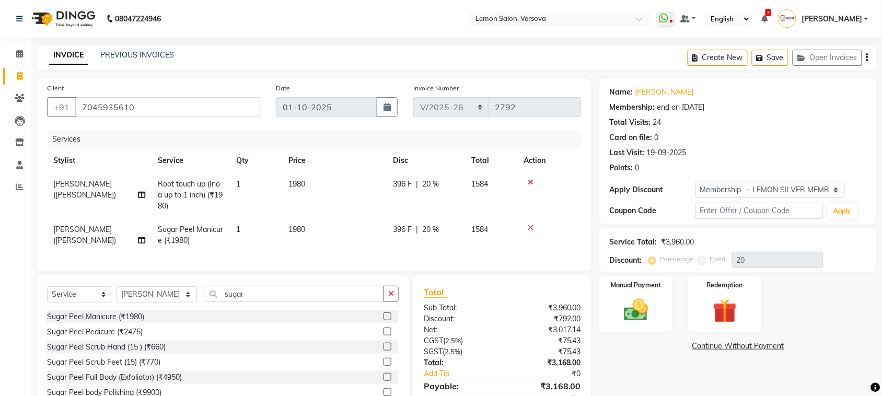
click at [121, 220] on td "[PERSON_NAME] ([PERSON_NAME])" at bounding box center [99, 235] width 105 height 34
select select "20640"
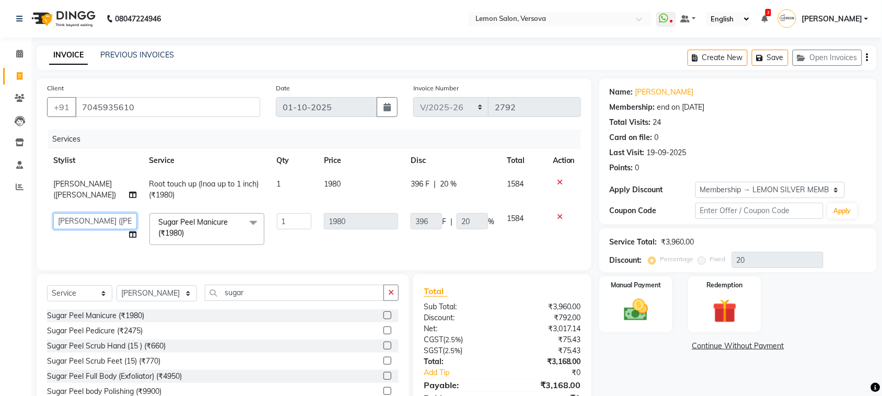
click at [123, 220] on select "[PERSON_NAME] [PERSON_NAME] DC [PERSON_NAME] [PERSON_NAME],[PERSON_NAME] Kumar …" at bounding box center [95, 221] width 84 height 16
select select "7410"
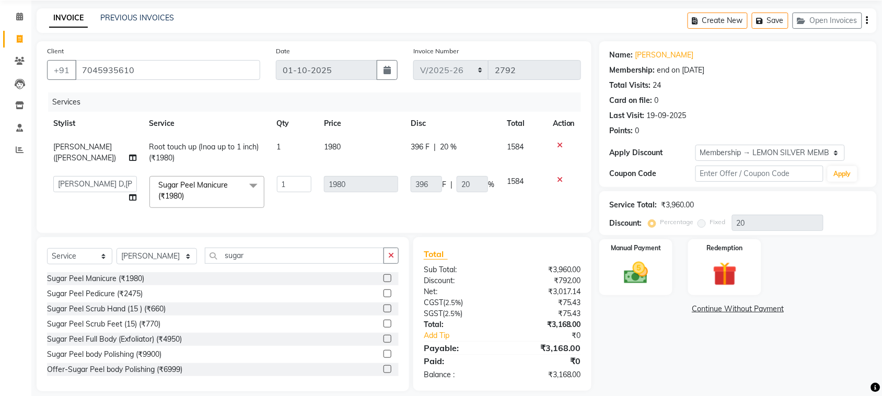
scroll to position [57, 0]
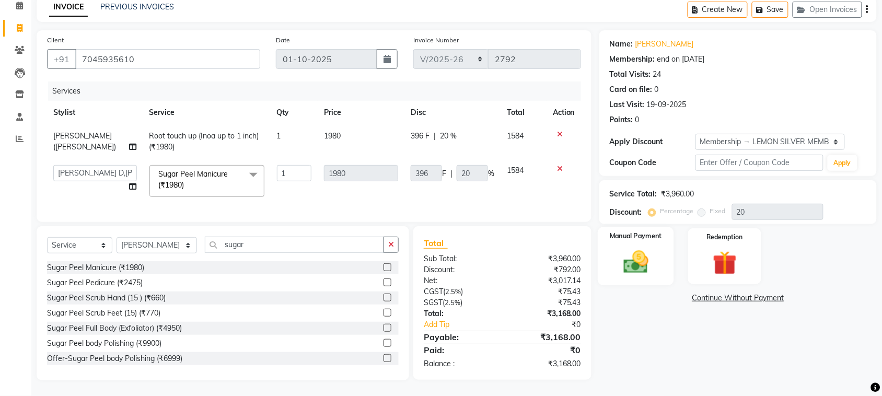
click at [644, 249] on img at bounding box center [636, 262] width 41 height 29
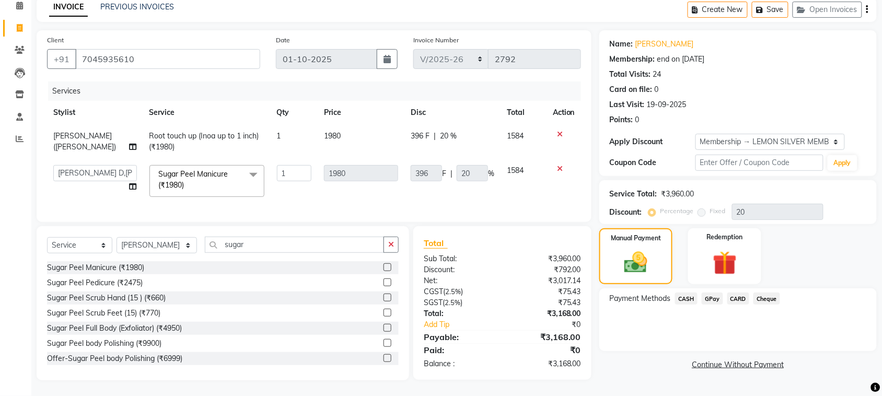
click at [684, 293] on span "CASH" at bounding box center [686, 299] width 22 height 12
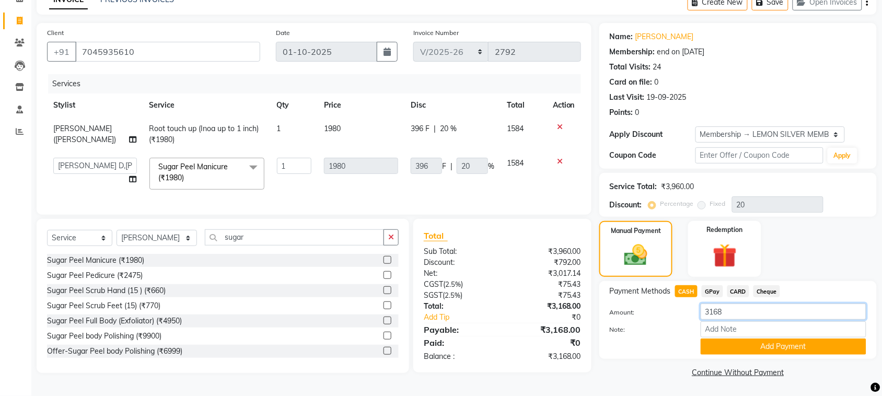
click at [731, 307] on input "3168" at bounding box center [784, 312] width 166 height 16
type input "3500"
click at [746, 345] on button "Add Payment" at bounding box center [784, 347] width 166 height 16
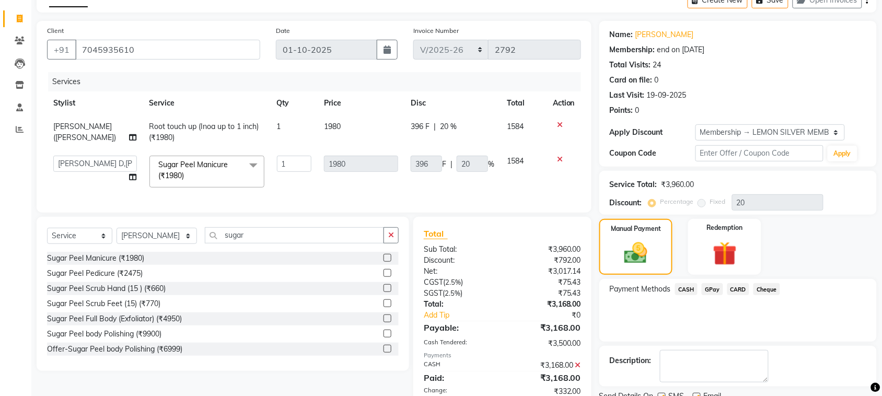
scroll to position [167, 0]
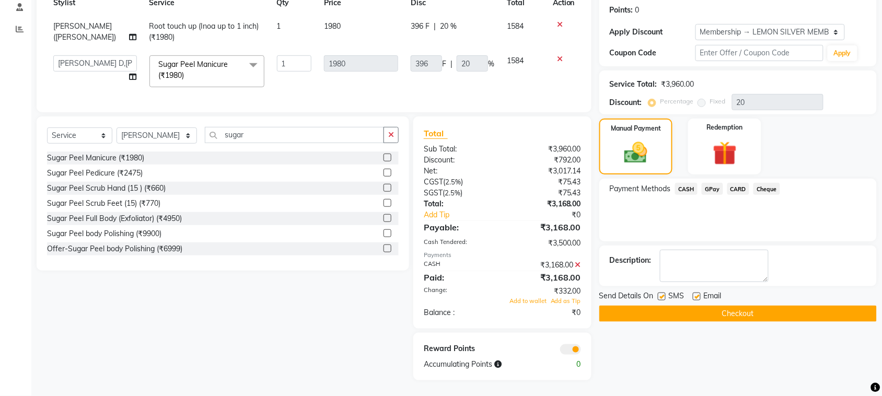
click at [580, 263] on icon at bounding box center [578, 264] width 6 height 7
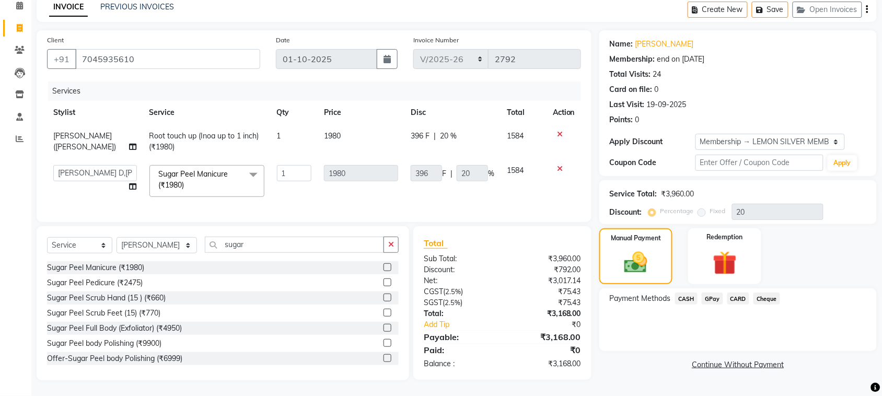
scroll to position [57, 0]
click at [691, 293] on span "CASH" at bounding box center [686, 299] width 22 height 12
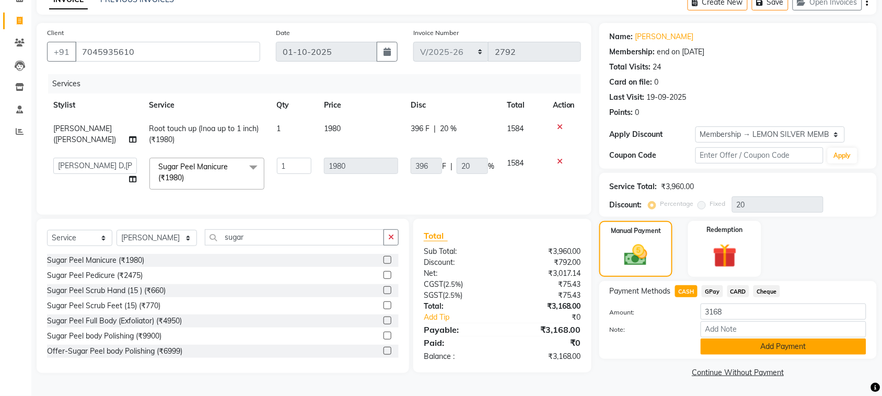
click at [720, 345] on button "Add Payment" at bounding box center [784, 347] width 166 height 16
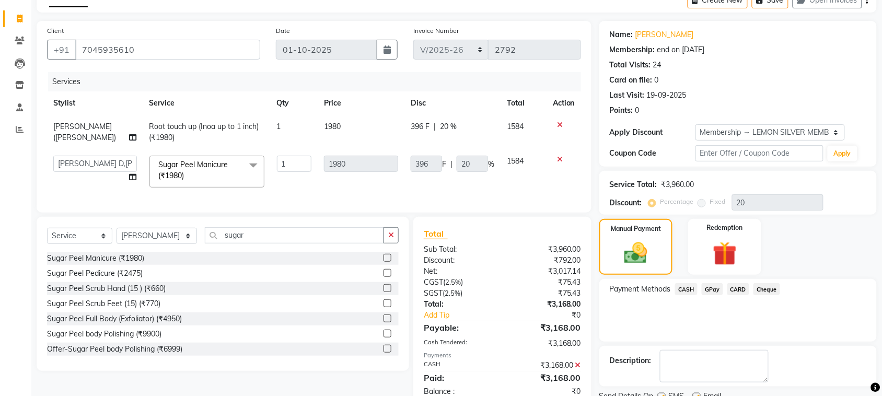
scroll to position [145, 0]
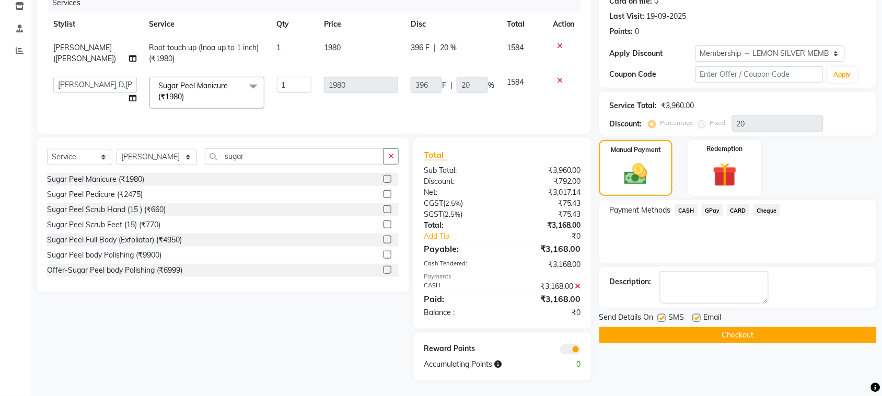
click at [665, 314] on label at bounding box center [662, 318] width 8 height 8
click at [665, 315] on input "checkbox" at bounding box center [661, 318] width 7 height 7
checkbox input "false"
click at [696, 314] on label at bounding box center [697, 318] width 8 height 8
click at [696, 315] on input "checkbox" at bounding box center [696, 318] width 7 height 7
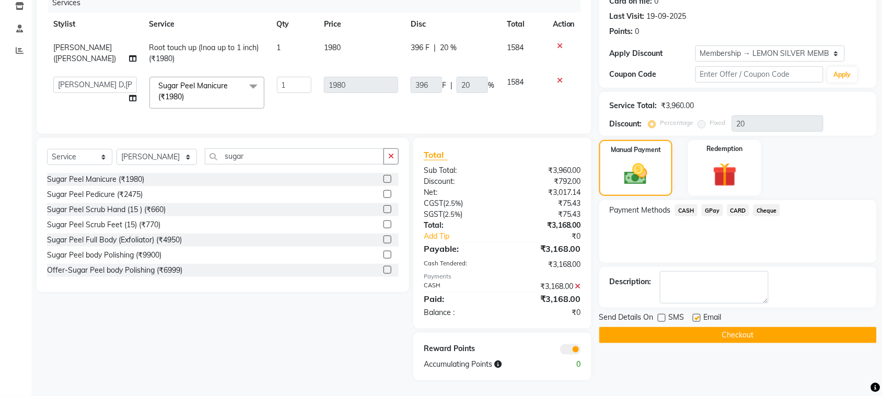
checkbox input "false"
click at [715, 332] on button "Checkout" at bounding box center [738, 335] width 278 height 16
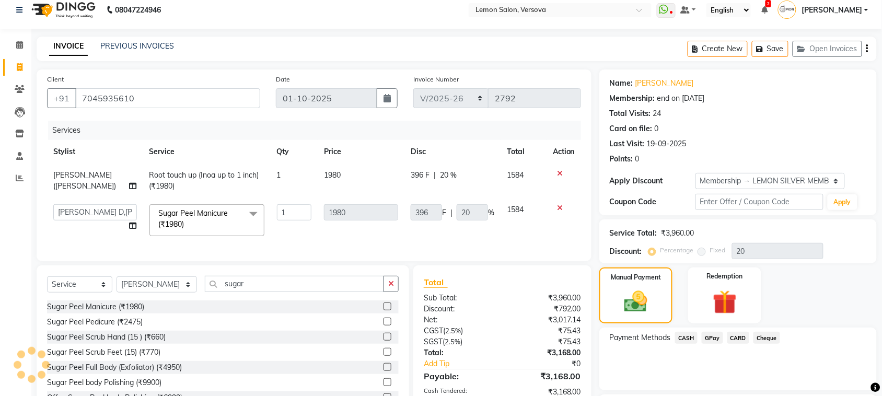
scroll to position [0, 0]
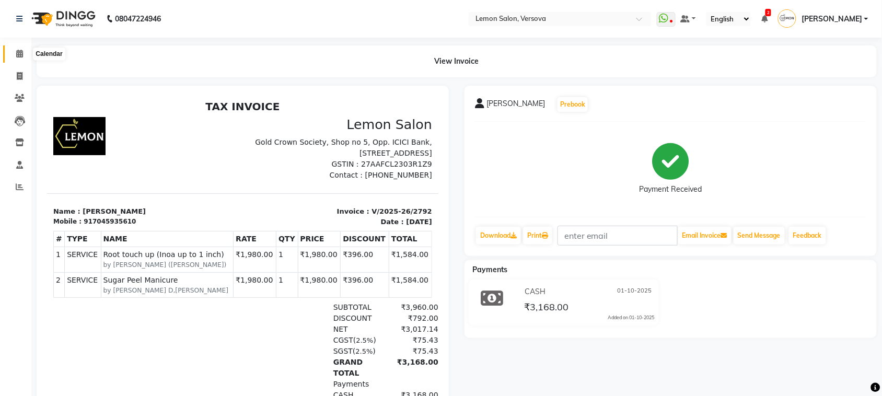
click at [26, 52] on span at bounding box center [19, 54] width 18 height 12
